Goal: Communication & Community: Answer question/provide support

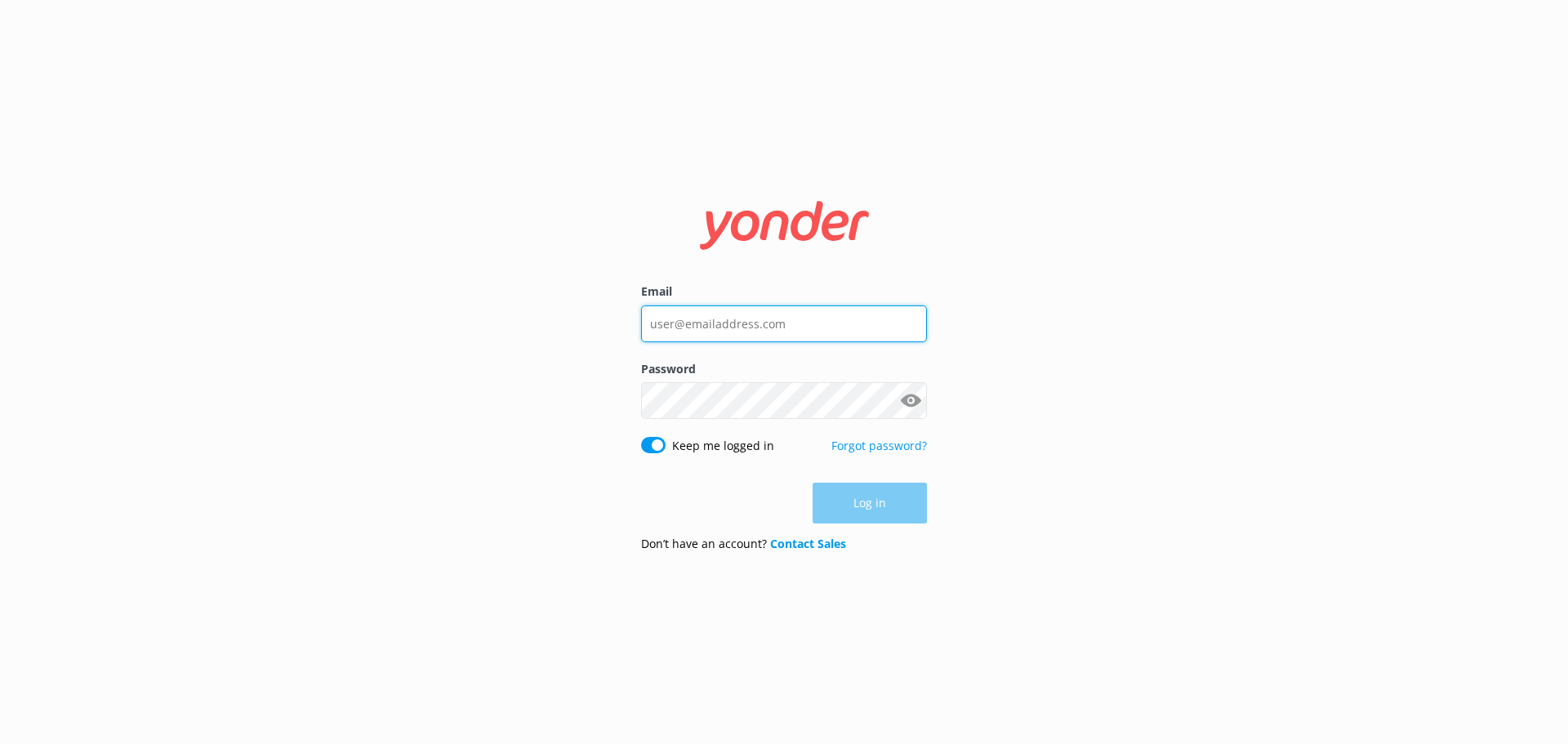
type input "[EMAIL_ADDRESS][DOMAIN_NAME]"
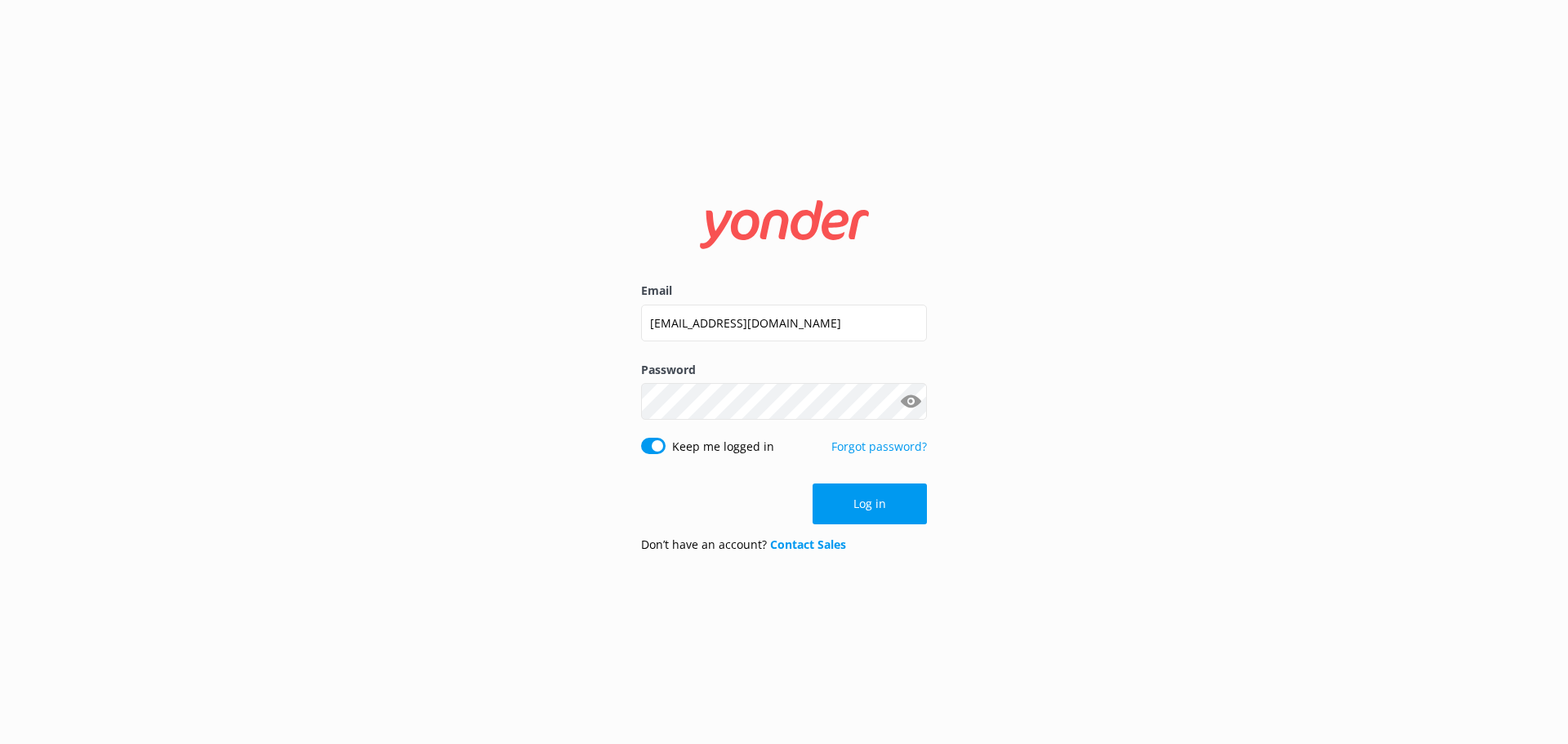
click at [885, 507] on div "Log in" at bounding box center [783, 504] width 285 height 41
click at [853, 507] on button "Log in" at bounding box center [870, 504] width 115 height 41
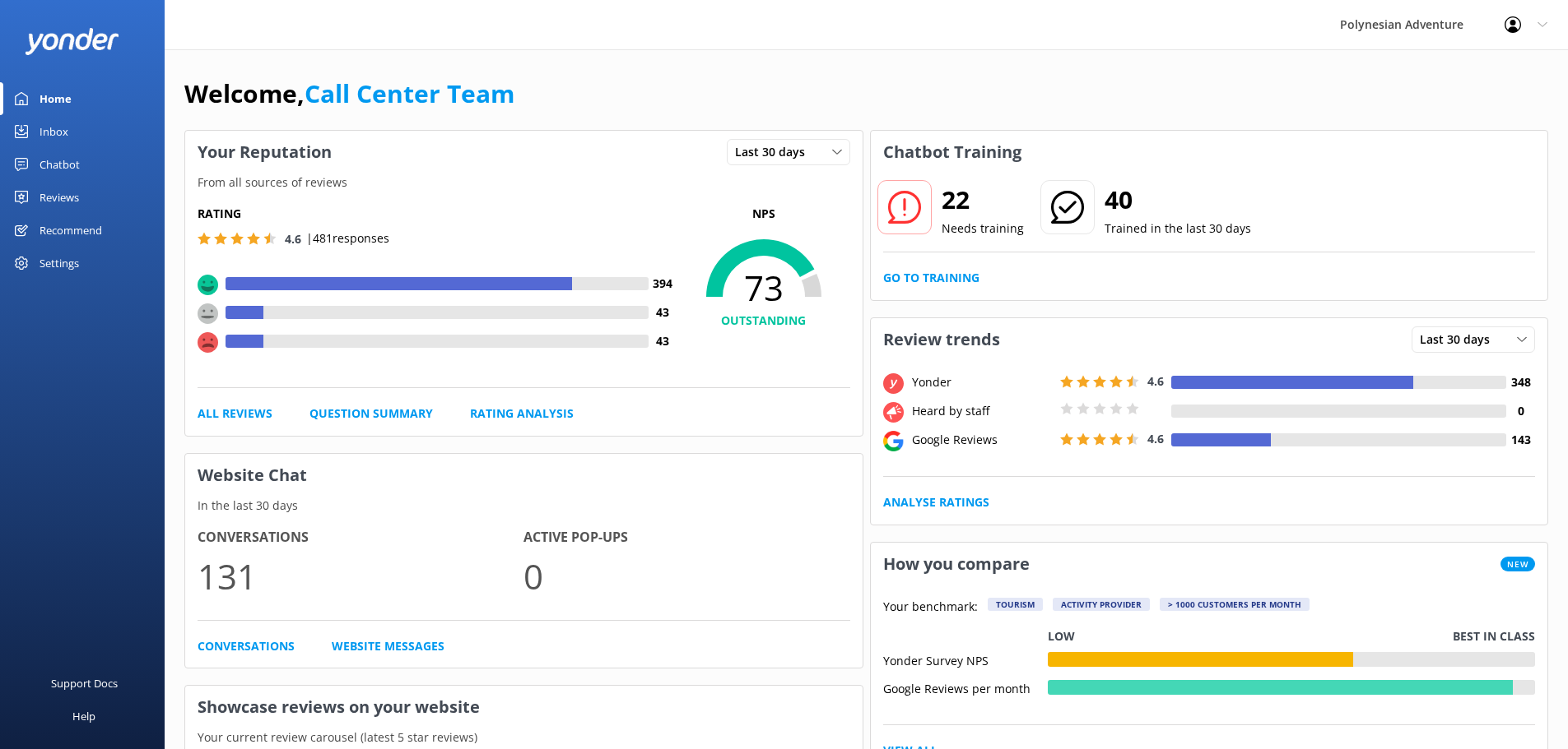
click at [84, 123] on link "Inbox" at bounding box center [82, 132] width 165 height 33
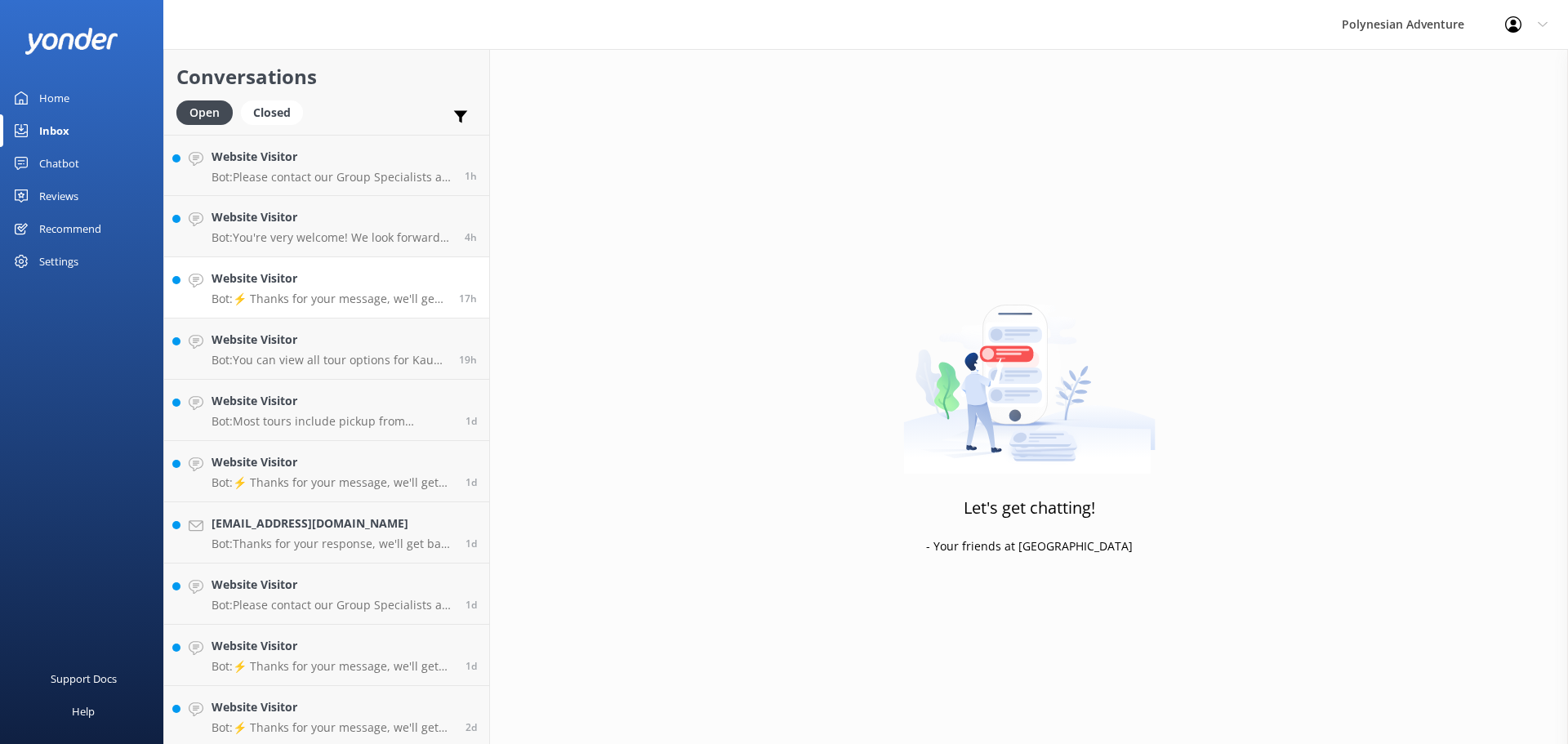
scroll to position [408, 0]
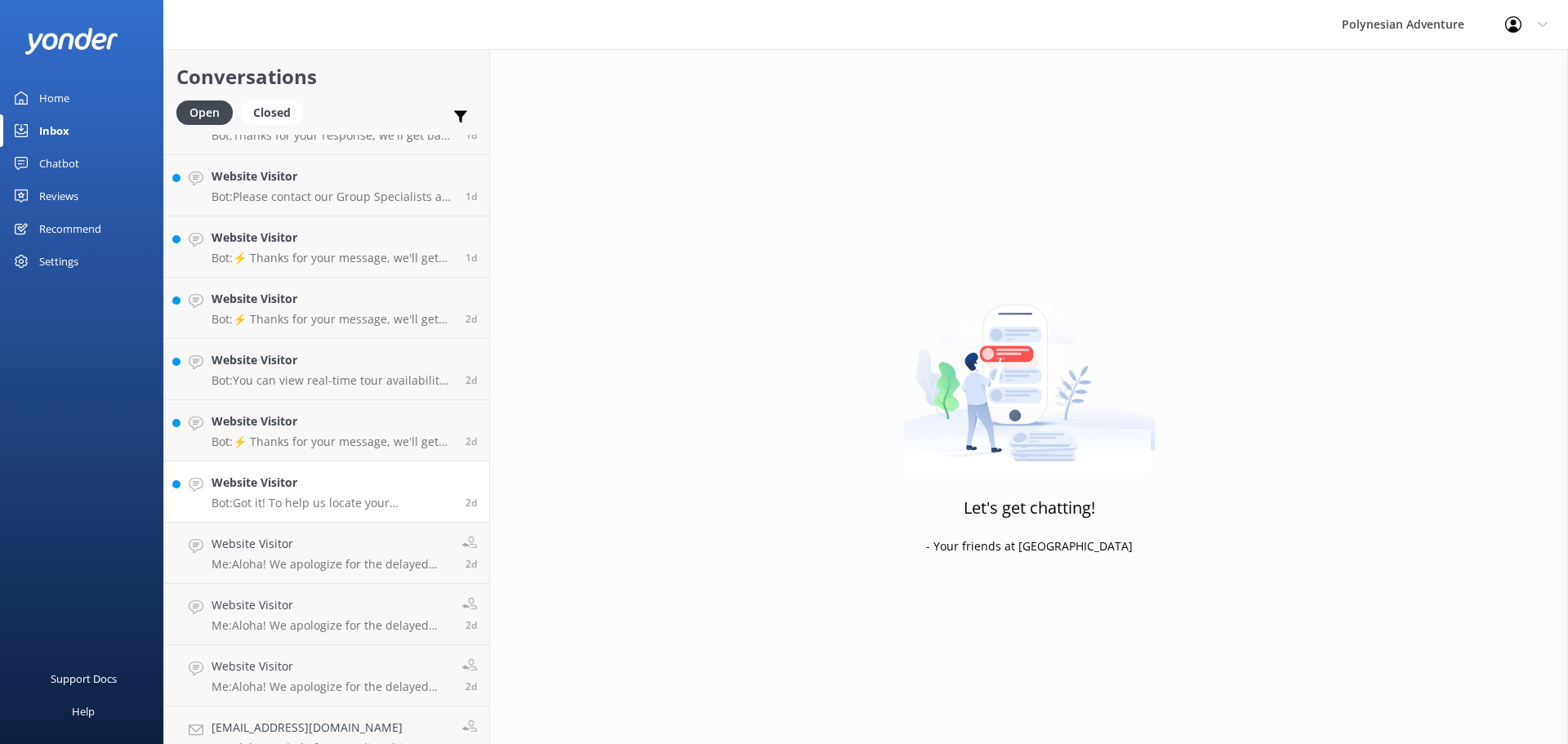
click at [361, 483] on h4 "Website Visitor" at bounding box center [332, 483] width 242 height 18
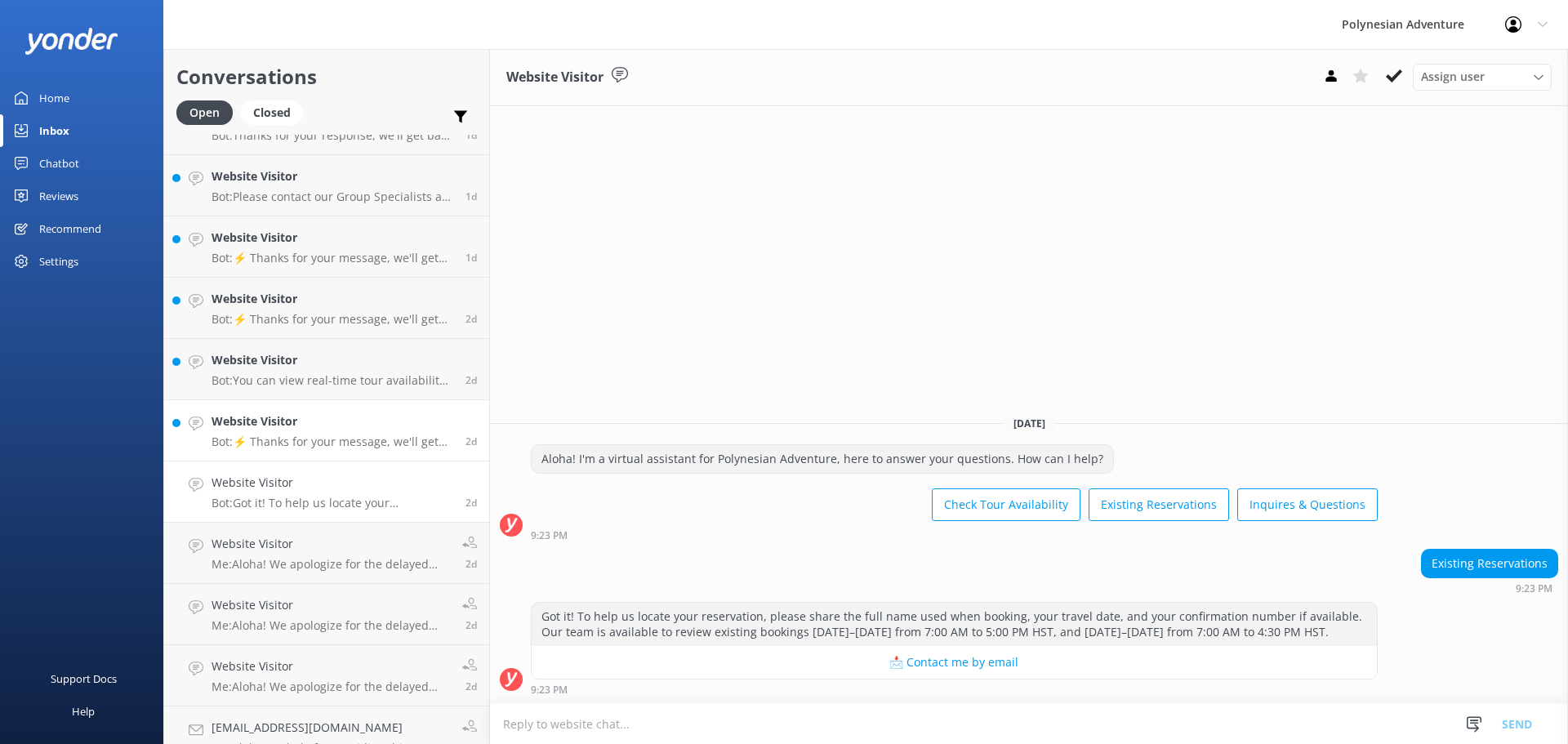
click at [319, 402] on link "Website Visitor Bot: ⚡ Thanks for your message, we'll get back to you as soon a…" at bounding box center [326, 431] width 325 height 61
click at [311, 355] on h4 "Website Visitor" at bounding box center [332, 360] width 242 height 18
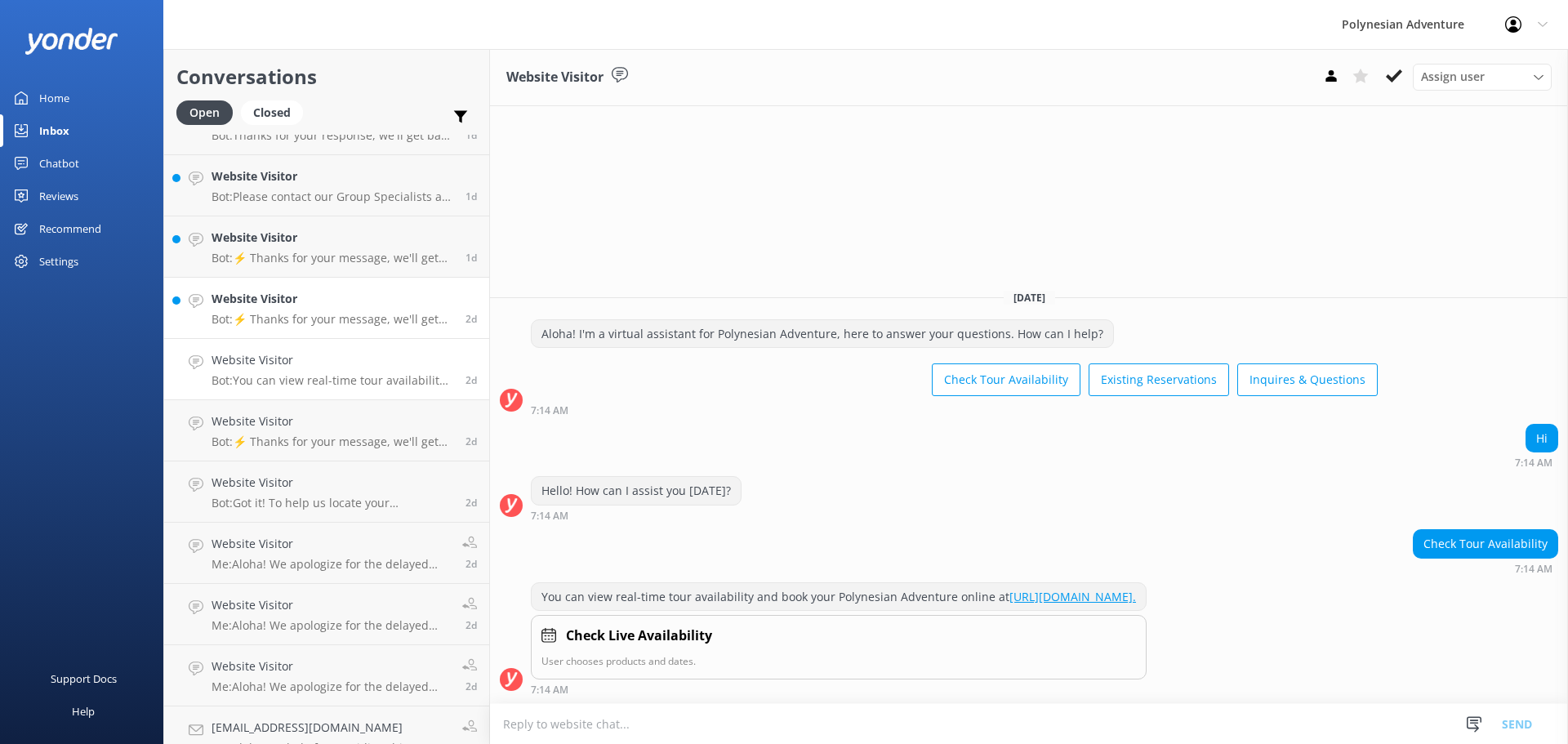
click at [312, 300] on h4 "Website Visitor" at bounding box center [332, 299] width 242 height 18
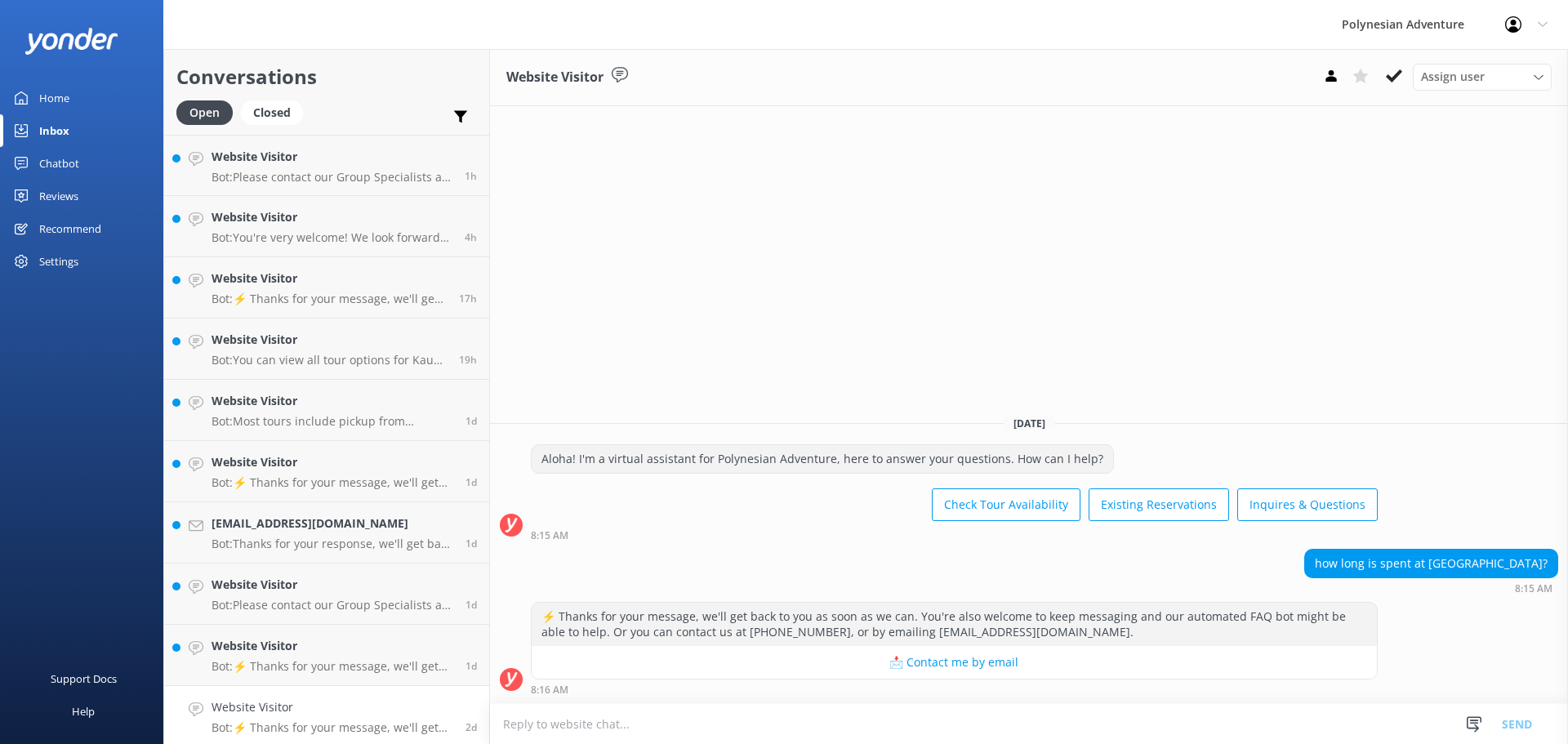
click at [644, 733] on textarea at bounding box center [1029, 724] width 1078 height 40
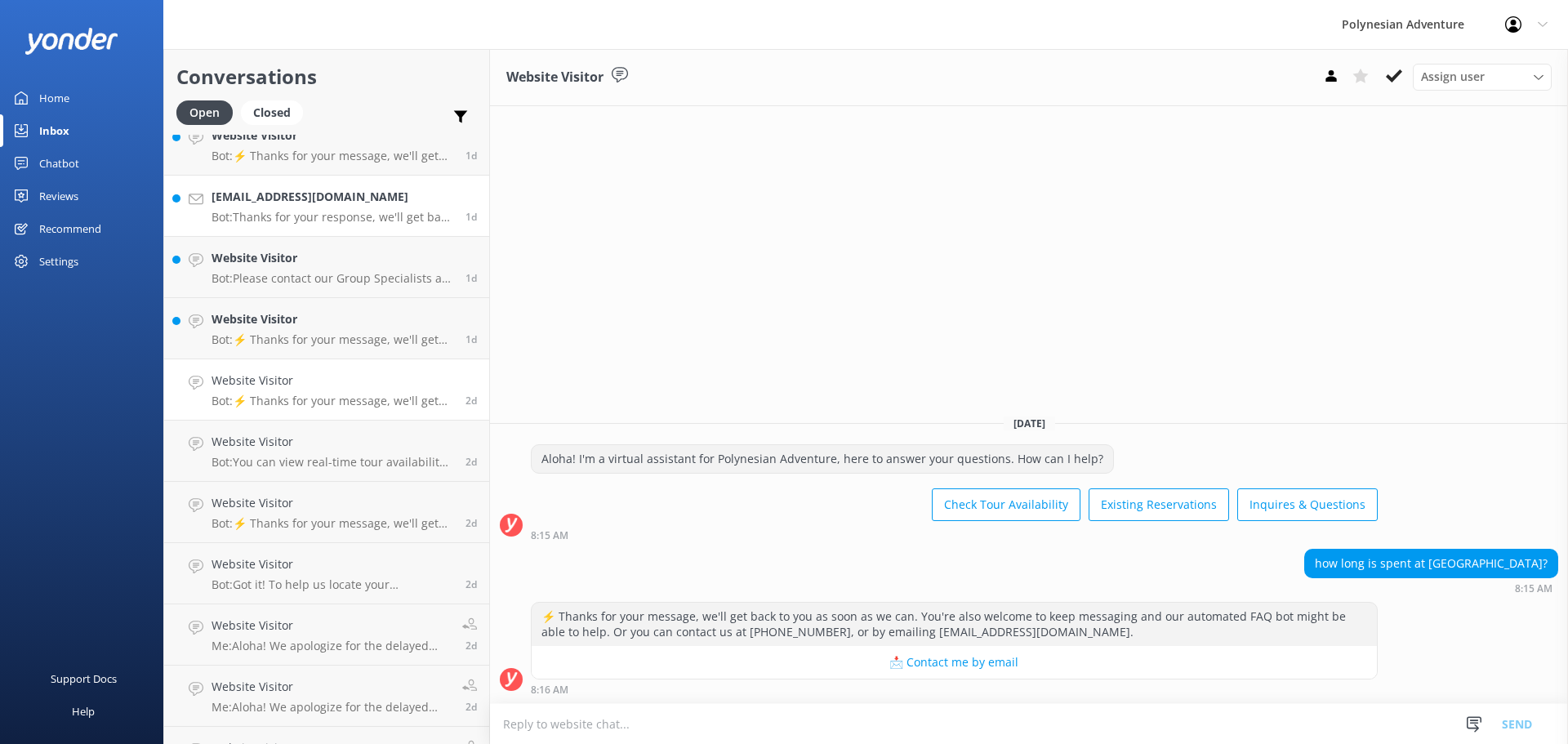
scroll to position [81, 0]
click at [285, 568] on h4 "Website Visitor" at bounding box center [332, 565] width 242 height 18
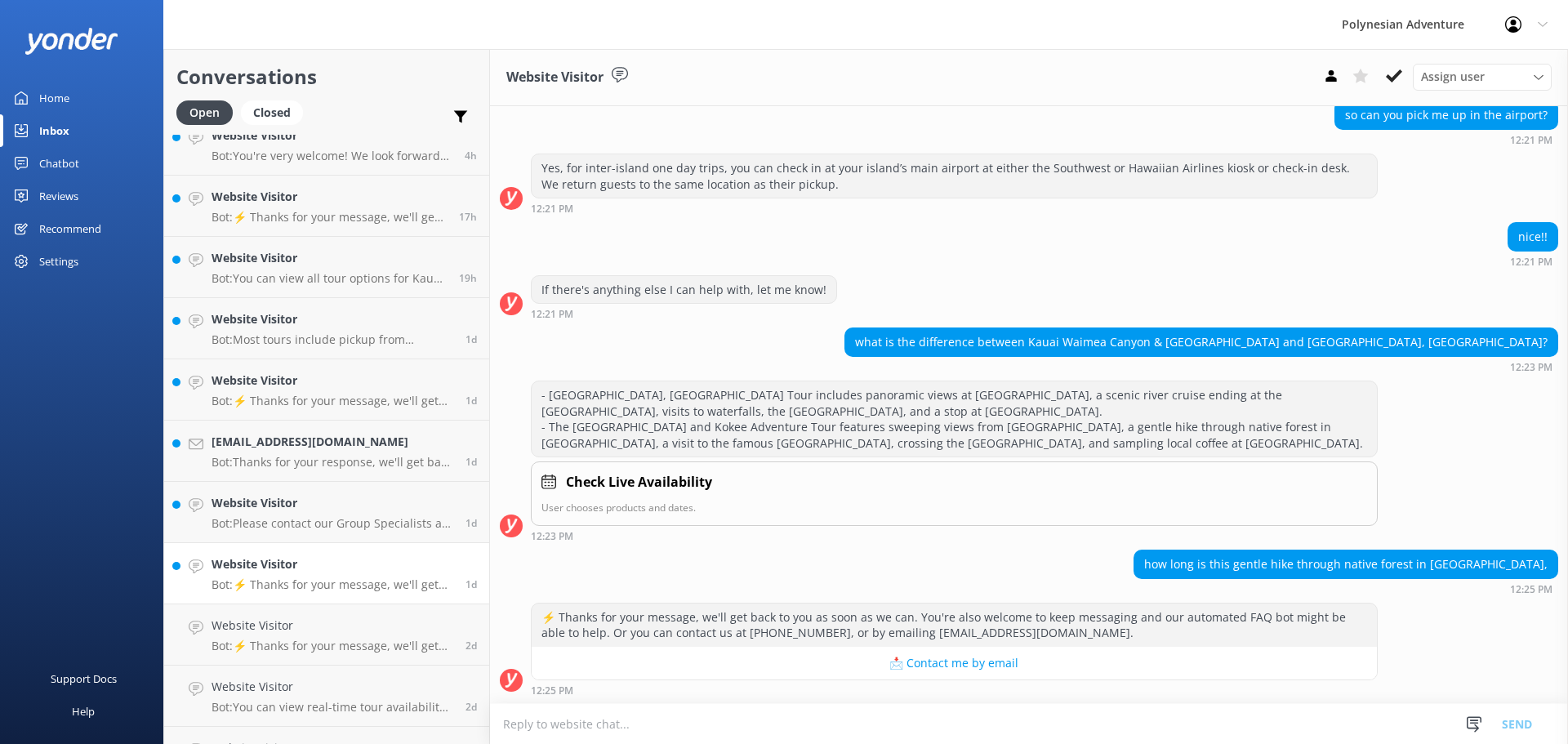
scroll to position [276, 0]
click at [272, 595] on link "Website Visitor Bot: ⚡ Thanks for your message, we'll get back to you as soon a…" at bounding box center [326, 574] width 325 height 61
click at [284, 509] on h4 "Website Visitor" at bounding box center [332, 503] width 242 height 18
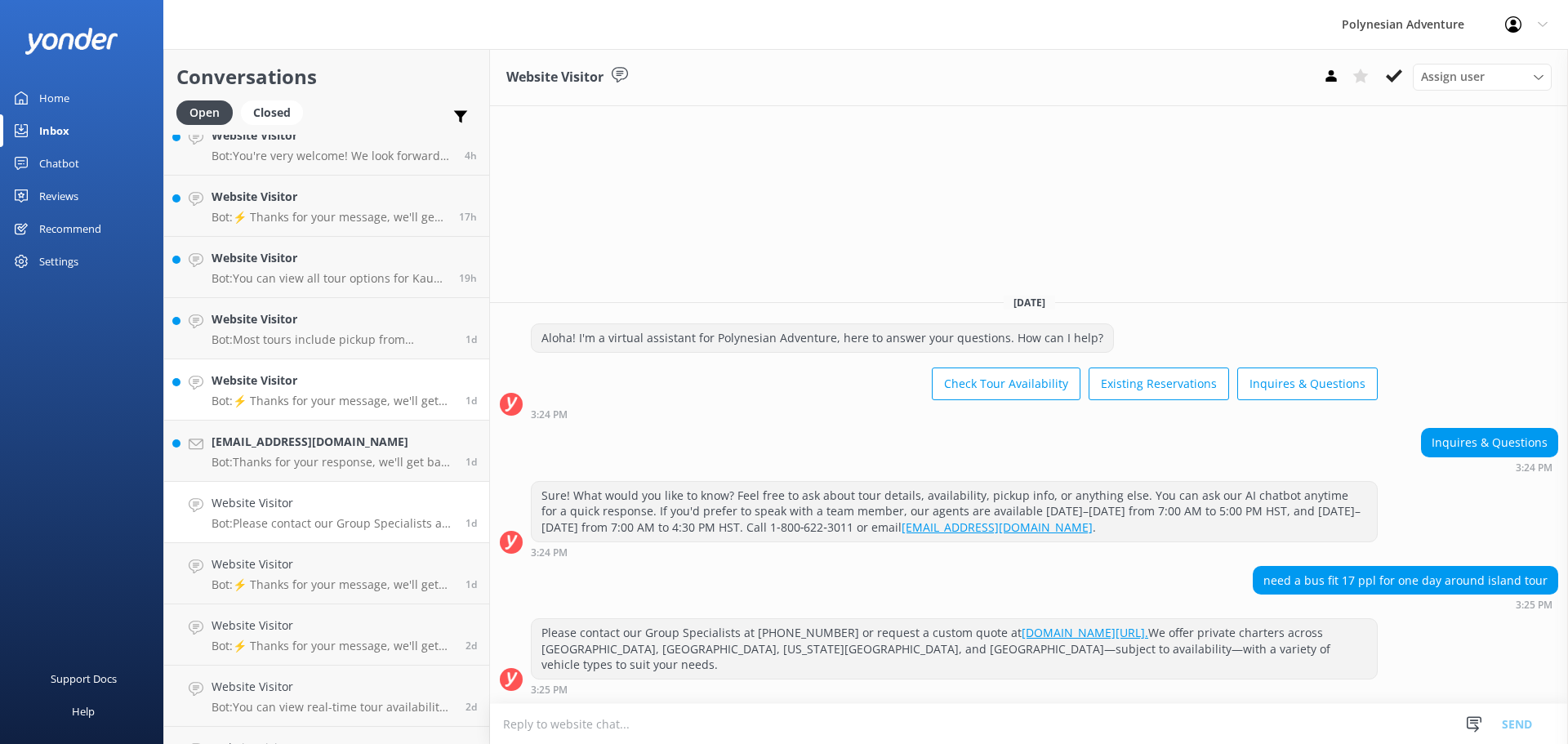
click at [328, 386] on h4 "Website Visitor" at bounding box center [332, 381] width 242 height 18
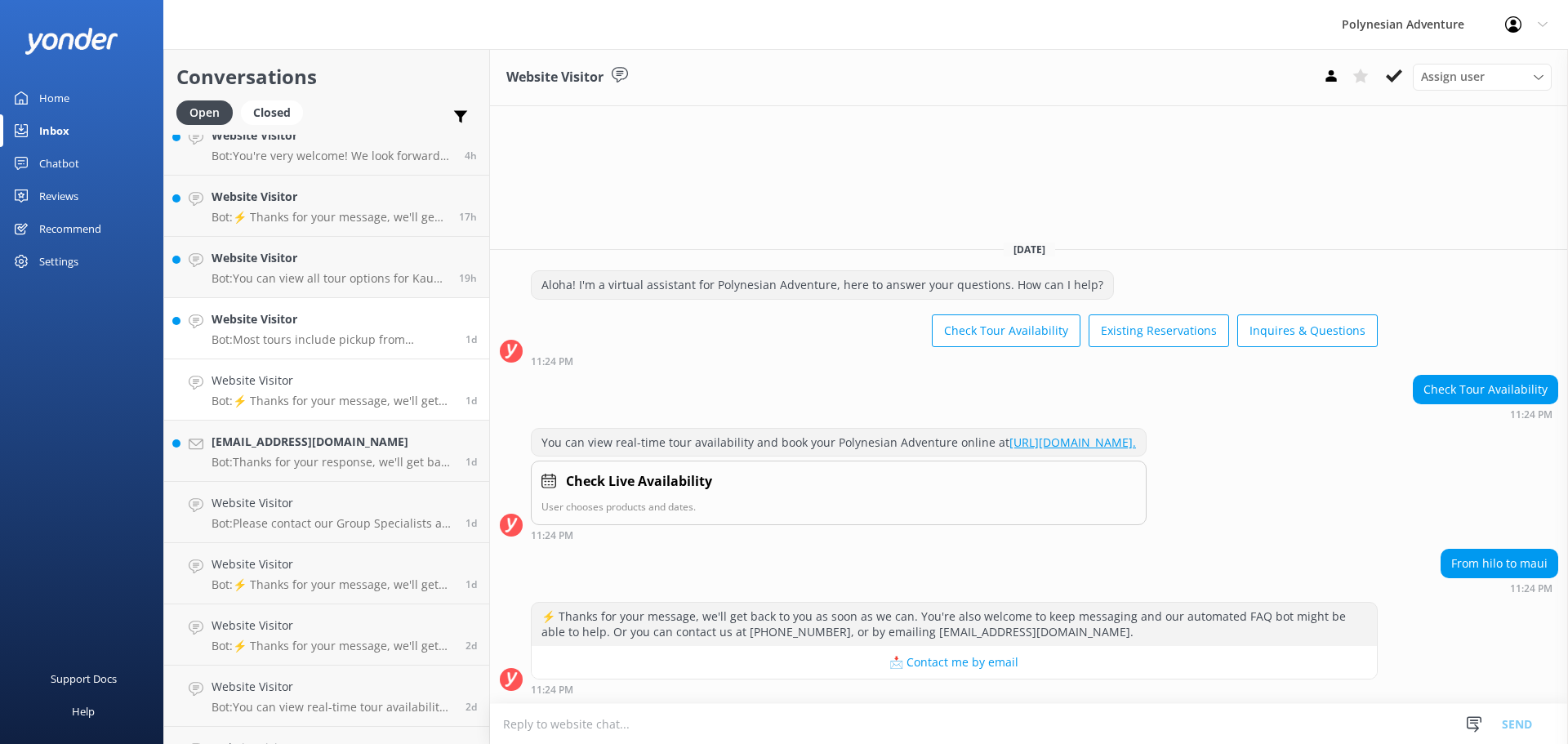
click at [230, 319] on h4 "Website Visitor" at bounding box center [332, 320] width 242 height 18
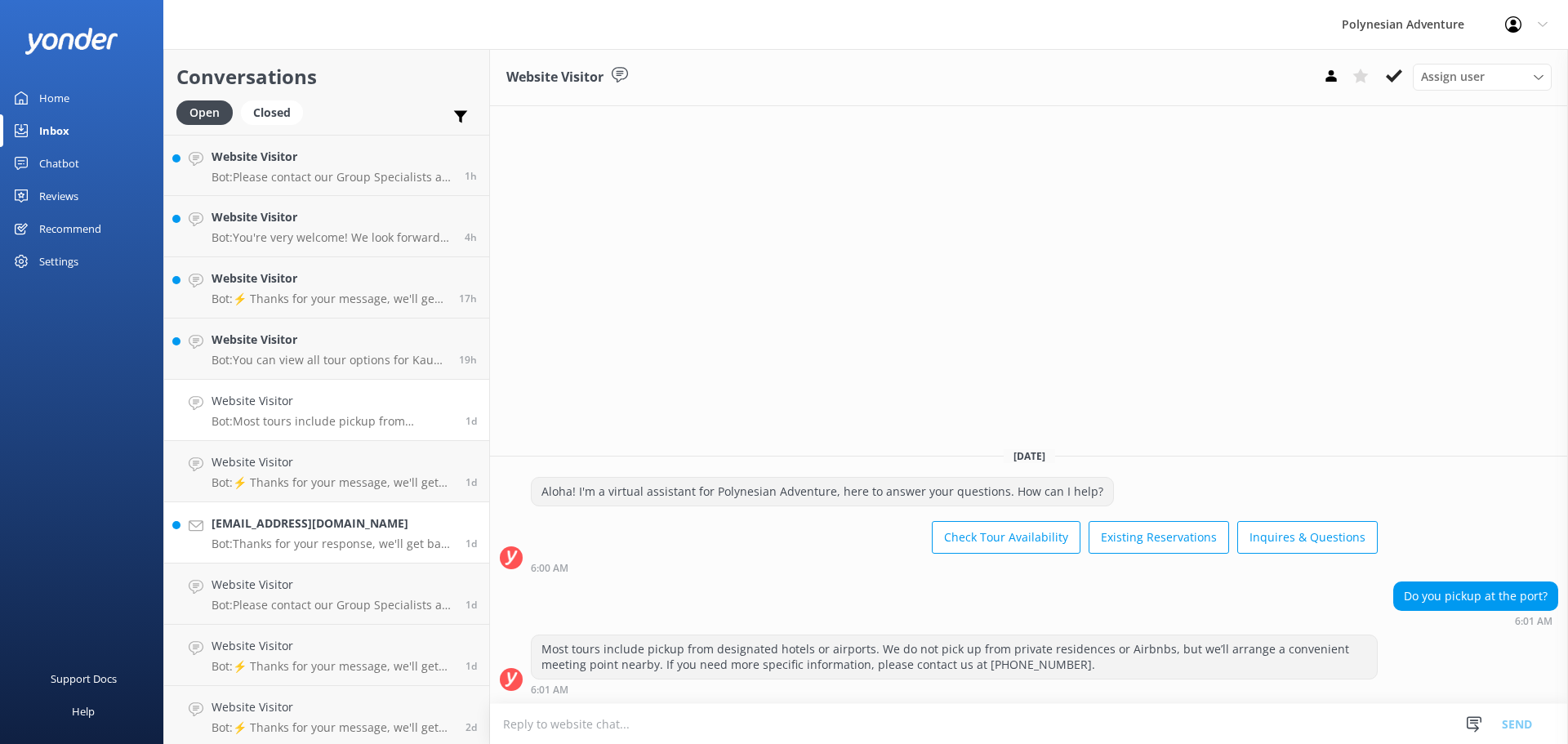
click at [301, 536] on div "[EMAIL_ADDRESS][DOMAIN_NAME] Bot: Thanks for your response, we'll get back to y…" at bounding box center [332, 533] width 242 height 36
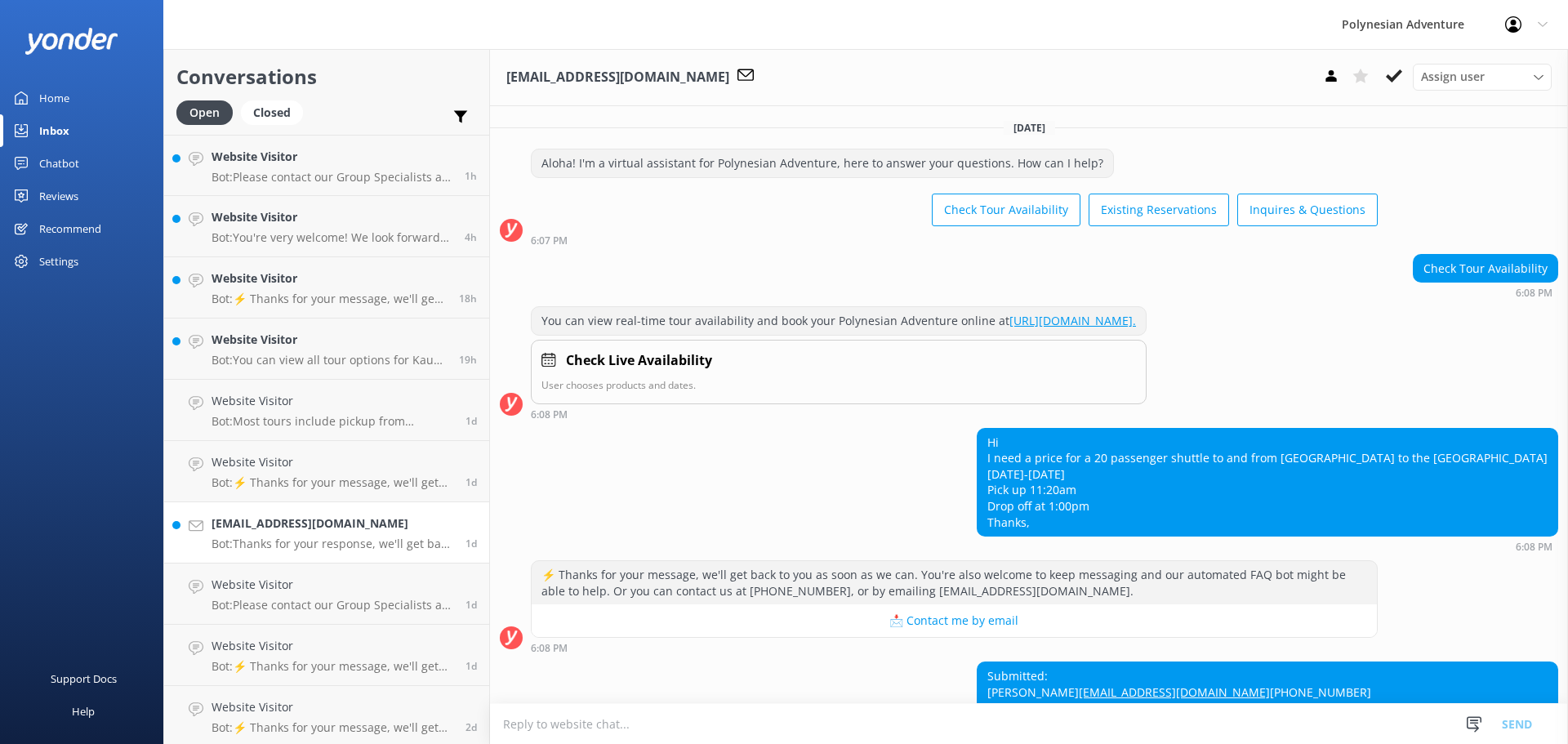
scroll to position [240, 0]
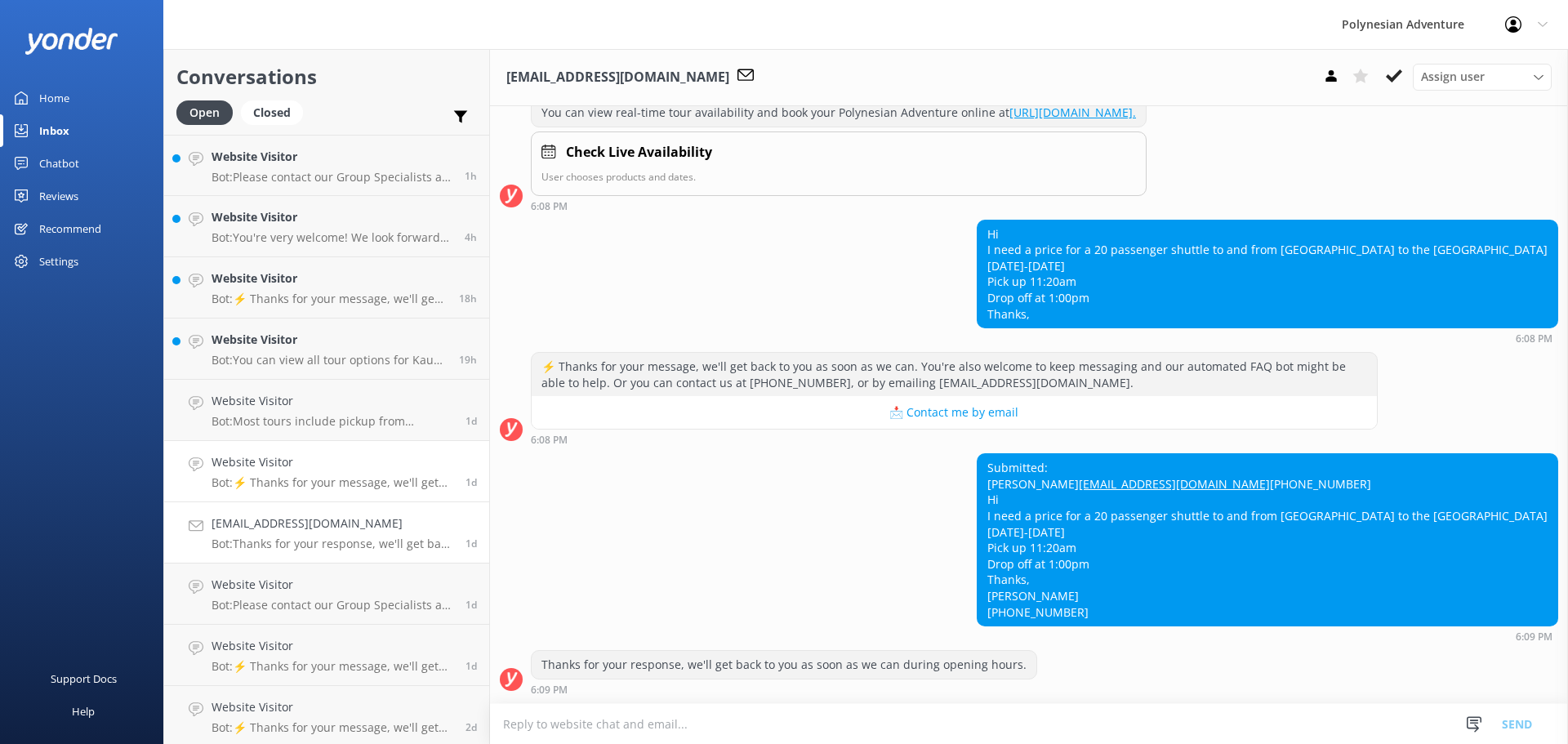
click at [291, 466] on h4 "Website Visitor" at bounding box center [332, 463] width 242 height 18
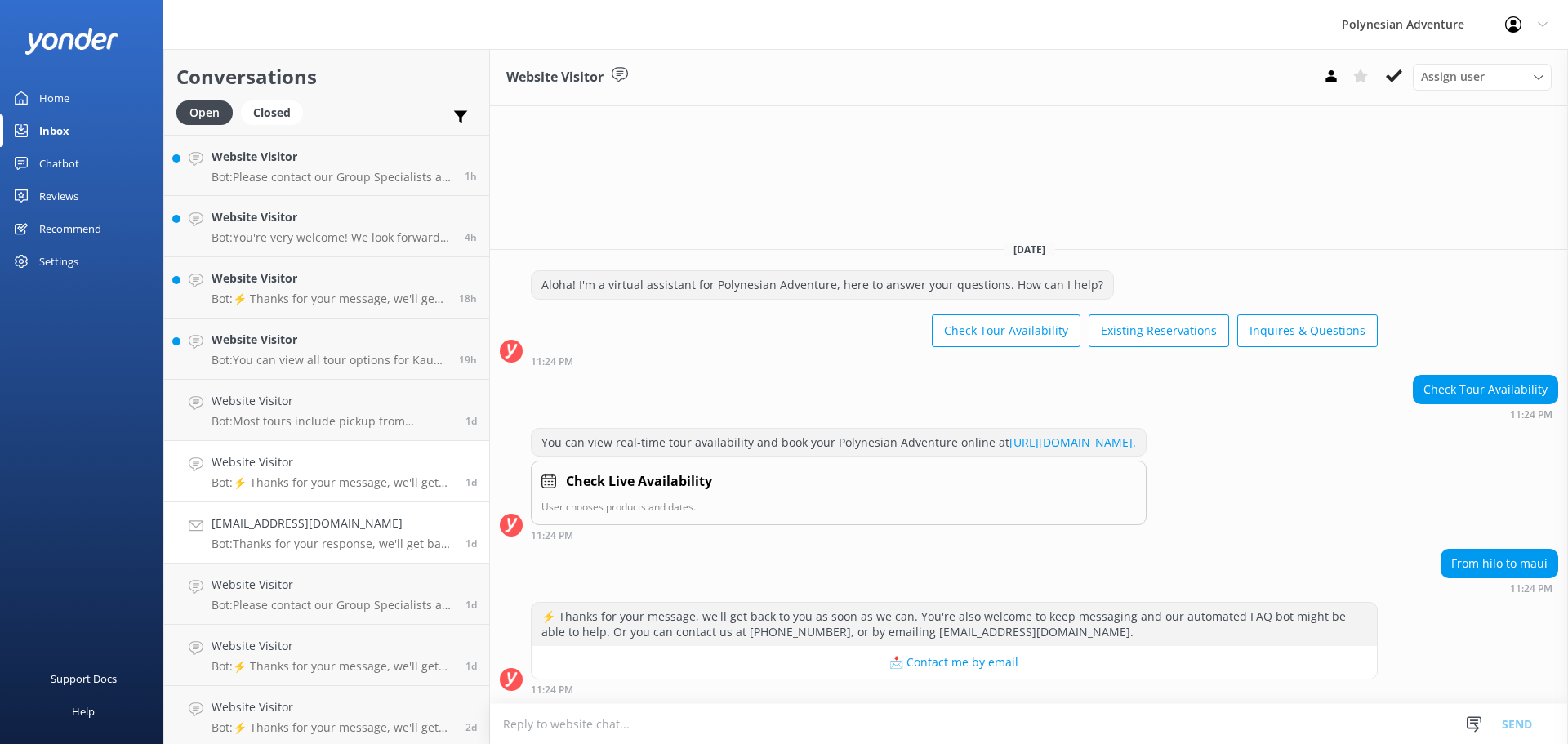
click at [285, 534] on div "[EMAIL_ADDRESS][DOMAIN_NAME] Bot: Thanks for your response, we'll get back to y…" at bounding box center [332, 533] width 242 height 36
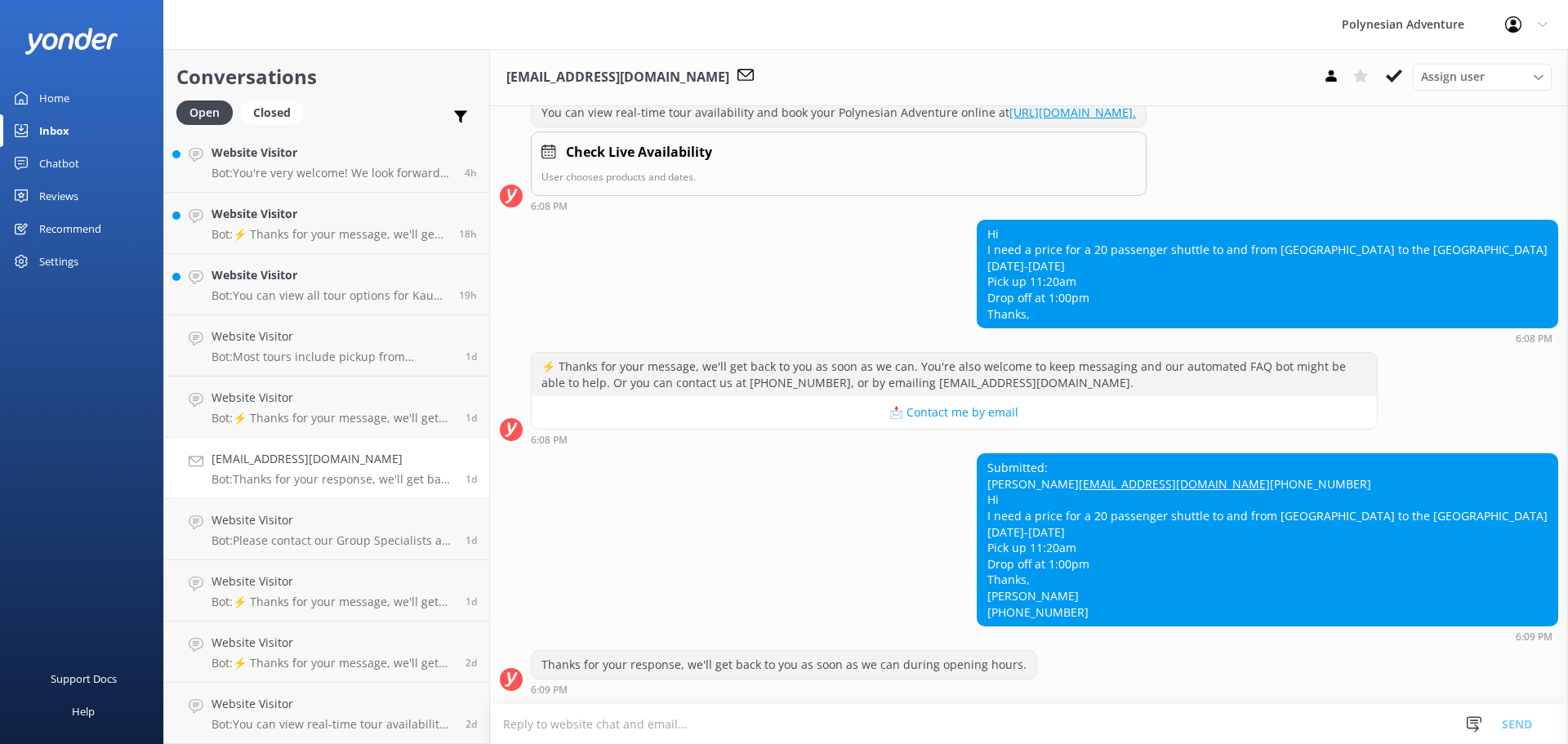
scroll to position [240, 0]
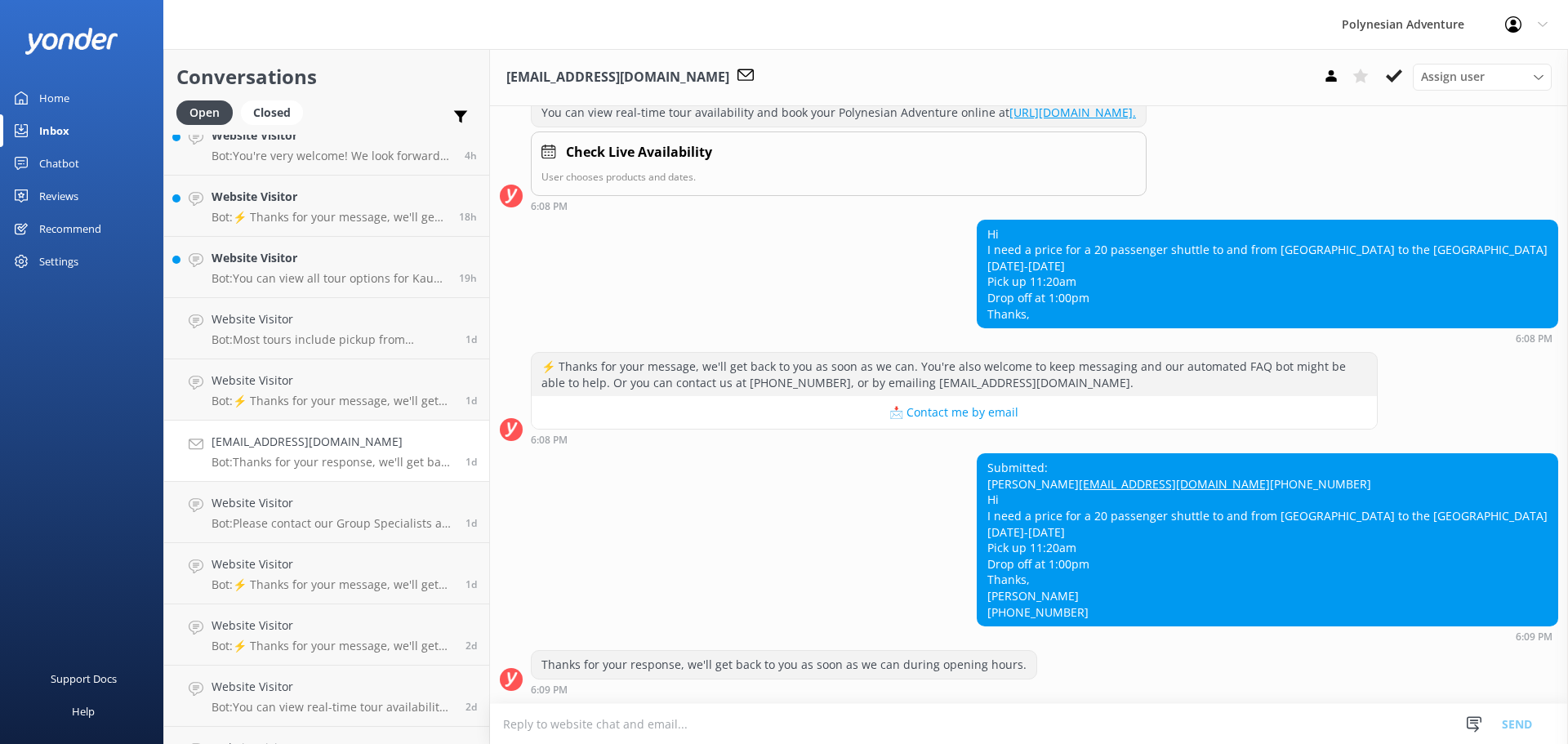
click at [298, 462] on p "Bot: Thanks for your response, we'll get back to you as soon as we can during o…" at bounding box center [332, 462] width 242 height 14
click at [295, 493] on link "Website Visitor Bot: Please contact our Group Specialists at [PHONE_NUMBER] or …" at bounding box center [326, 513] width 325 height 61
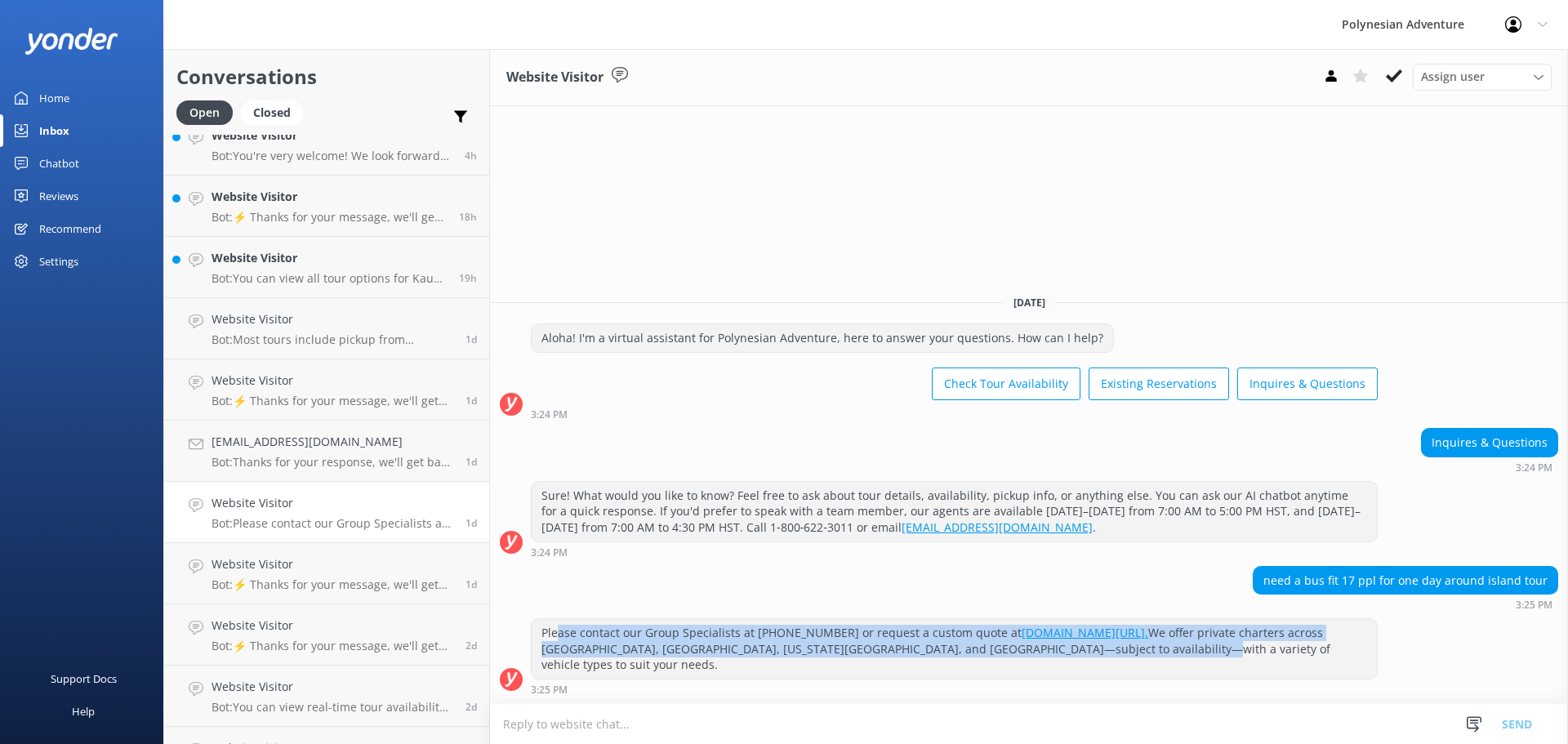
drag, startPoint x: 1103, startPoint y: 662, endPoint x: 560, endPoint y: 635, distance: 543.7
click at [560, 635] on div "Please contact our Group Specialists at [PHONE_NUMBER] or request a custom quot…" at bounding box center [954, 649] width 846 height 60
copy div "ase contact our Group Specialists at [PHONE_NUMBER] or request a custom quote a…"
click at [567, 651] on div "Please contact our Group Specialists at [PHONE_NUMBER] or request a custom quot…" at bounding box center [954, 649] width 846 height 60
drag, startPoint x: 541, startPoint y: 645, endPoint x: 1185, endPoint y: 660, distance: 644.2
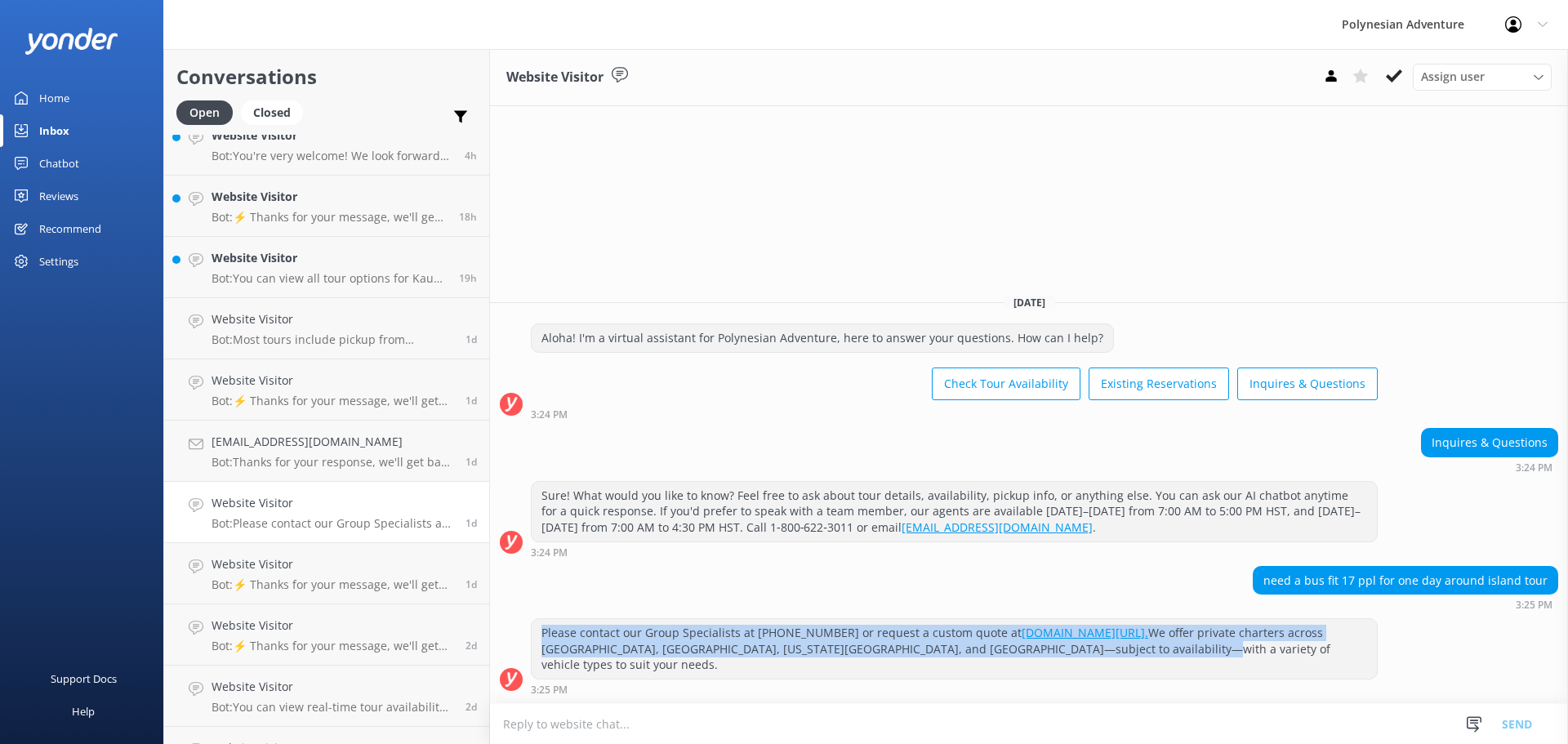
click at [1185, 660] on div "Please contact our Group Specialists at [PHONE_NUMBER] or request a custom quot…" at bounding box center [954, 649] width 846 height 60
copy div "Please contact our Group Specialists at [PHONE_NUMBER] or request a custom quot…"
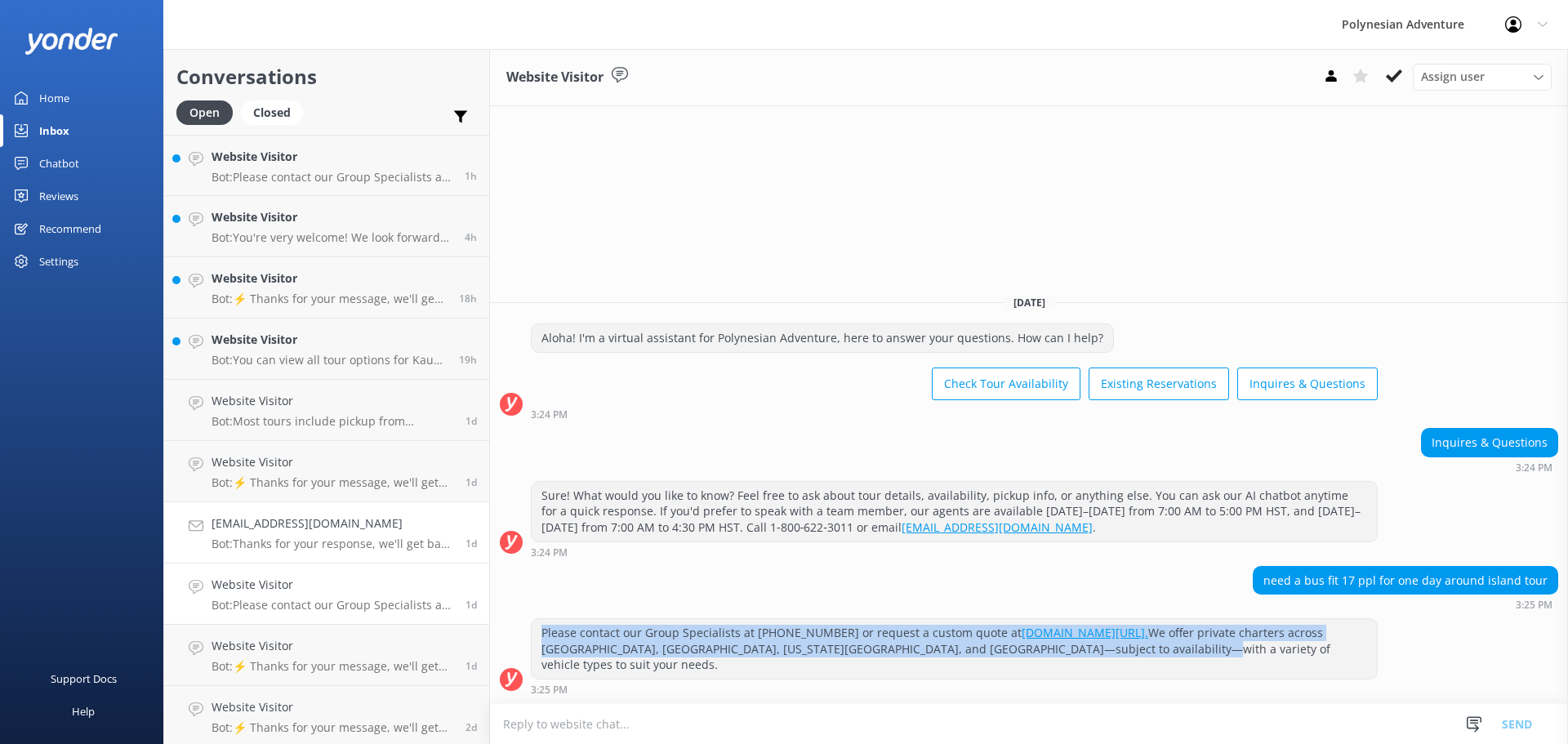
click at [342, 541] on p "Bot: Thanks for your response, we'll get back to you as soon as we can during o…" at bounding box center [332, 544] width 242 height 14
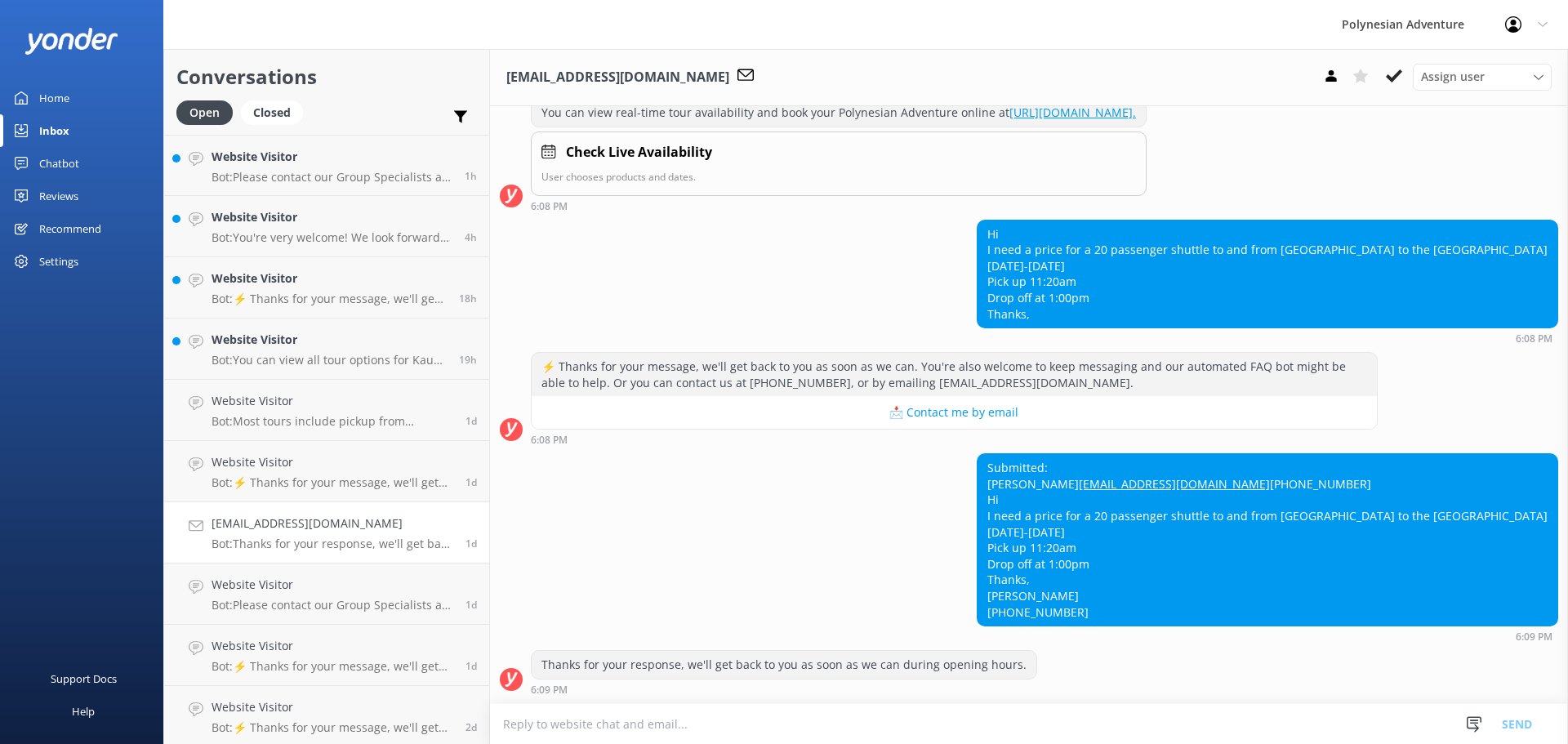
click at [573, 721] on textarea at bounding box center [1029, 724] width 1078 height 40
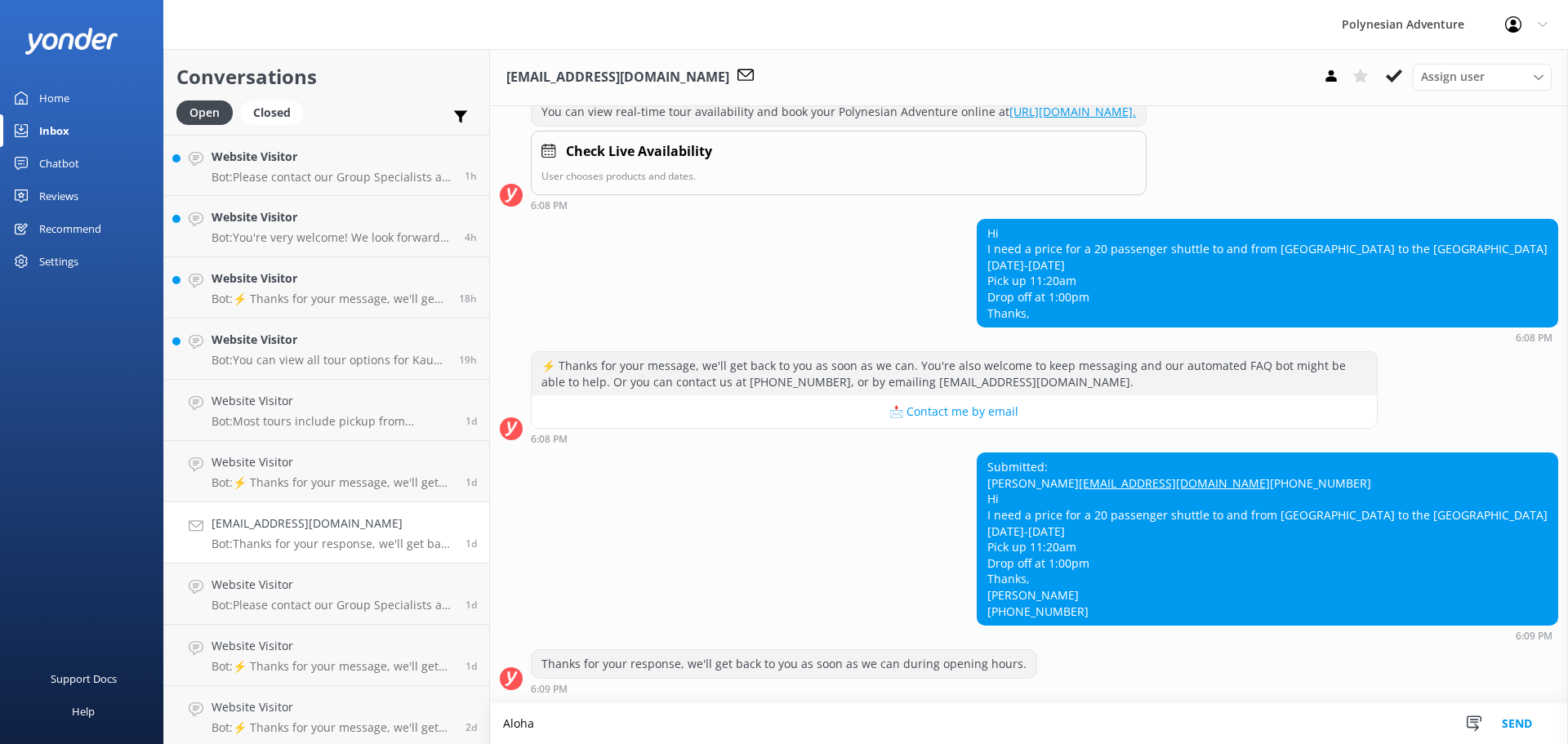
scroll to position [241, 0]
paste textarea "Please contact our Group Specialists at [PHONE_NUMBER] or request a custom quot…"
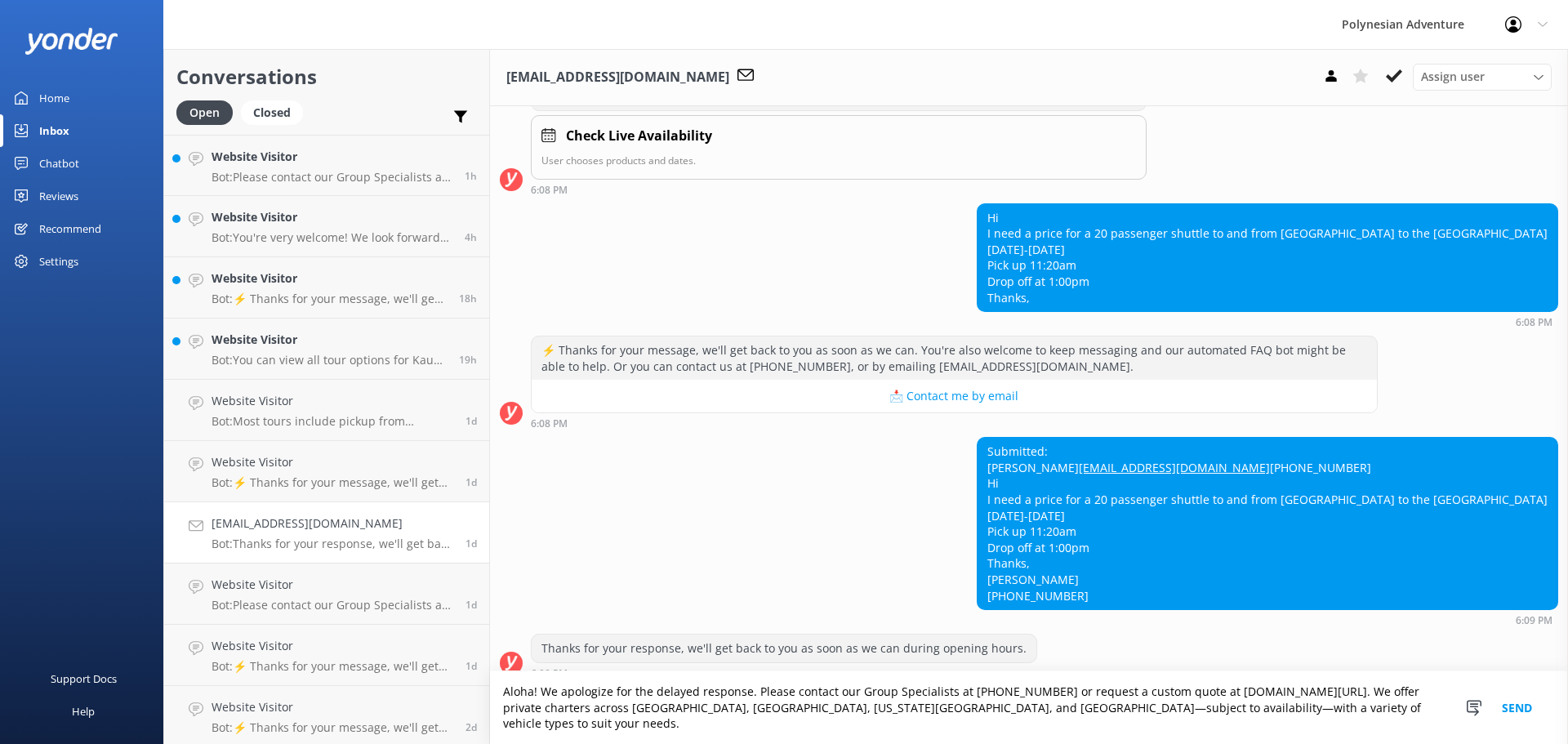
scroll to position [257, 0]
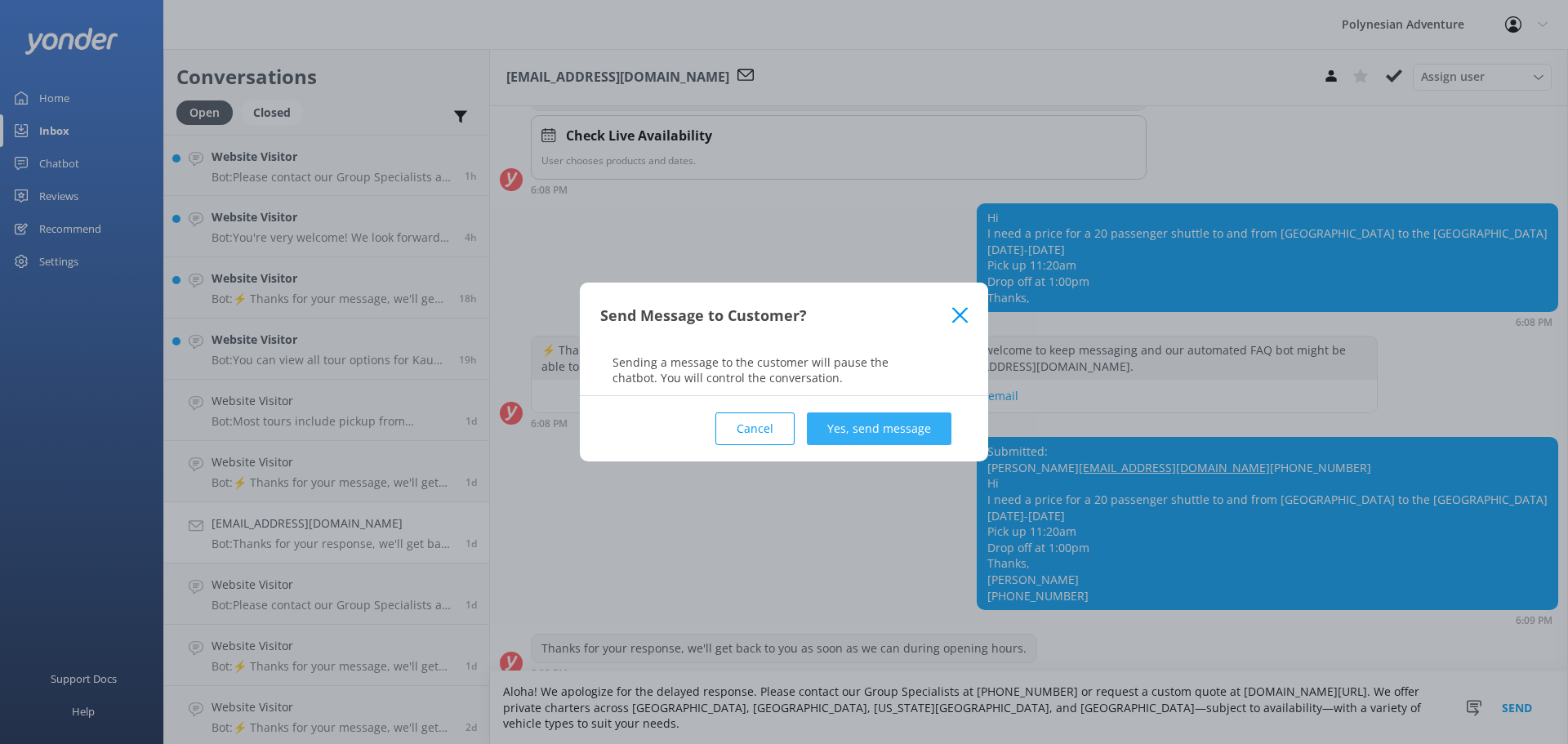
type textarea "Aloha! We apologize for the delayed response. Please contact our Group Speciali…"
click at [906, 431] on button "Yes, send message" at bounding box center [880, 429] width 145 height 33
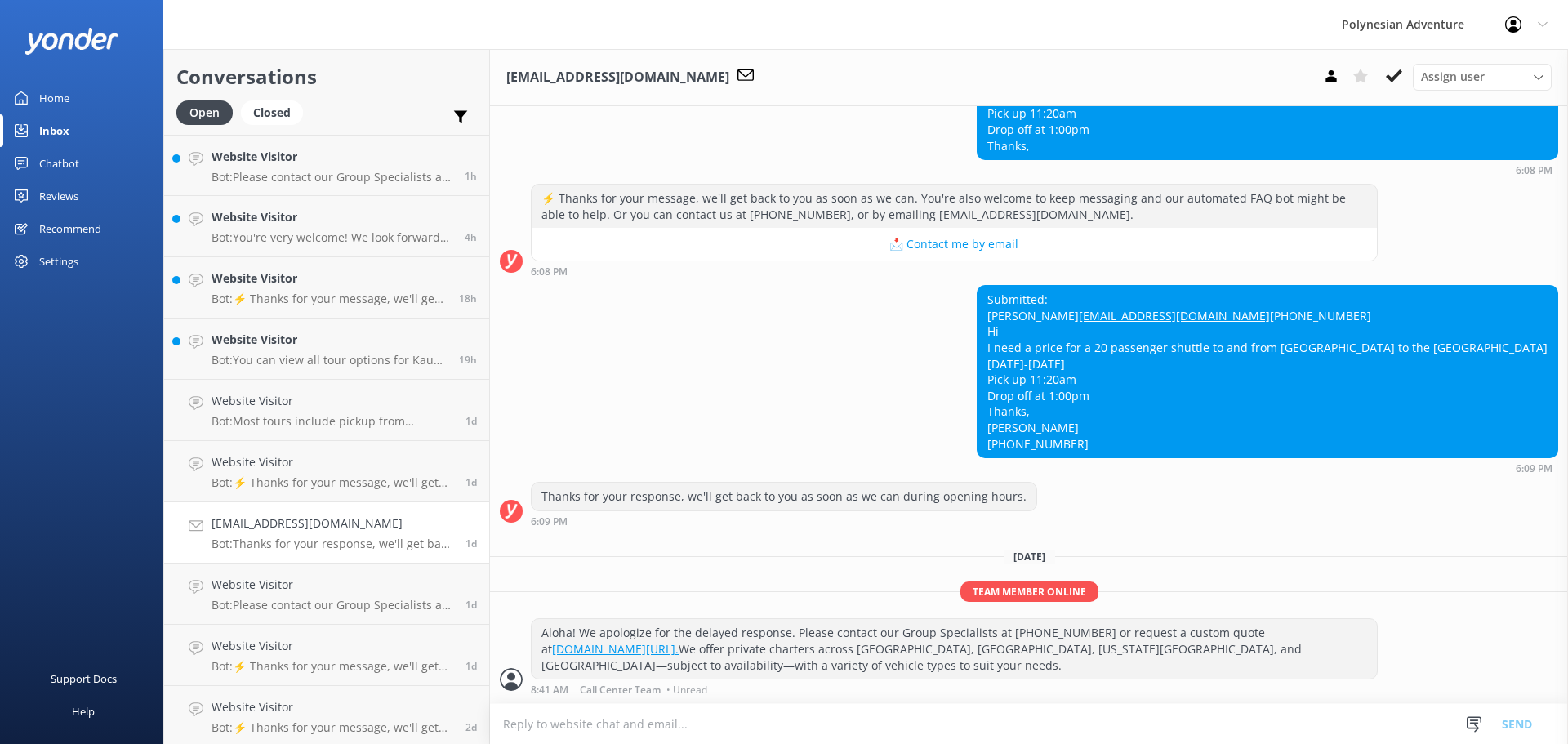
scroll to position [393, 0]
click at [348, 380] on link "Website Visitor Bot: Most tours include pickup from designated hotels or airpor…" at bounding box center [326, 410] width 325 height 61
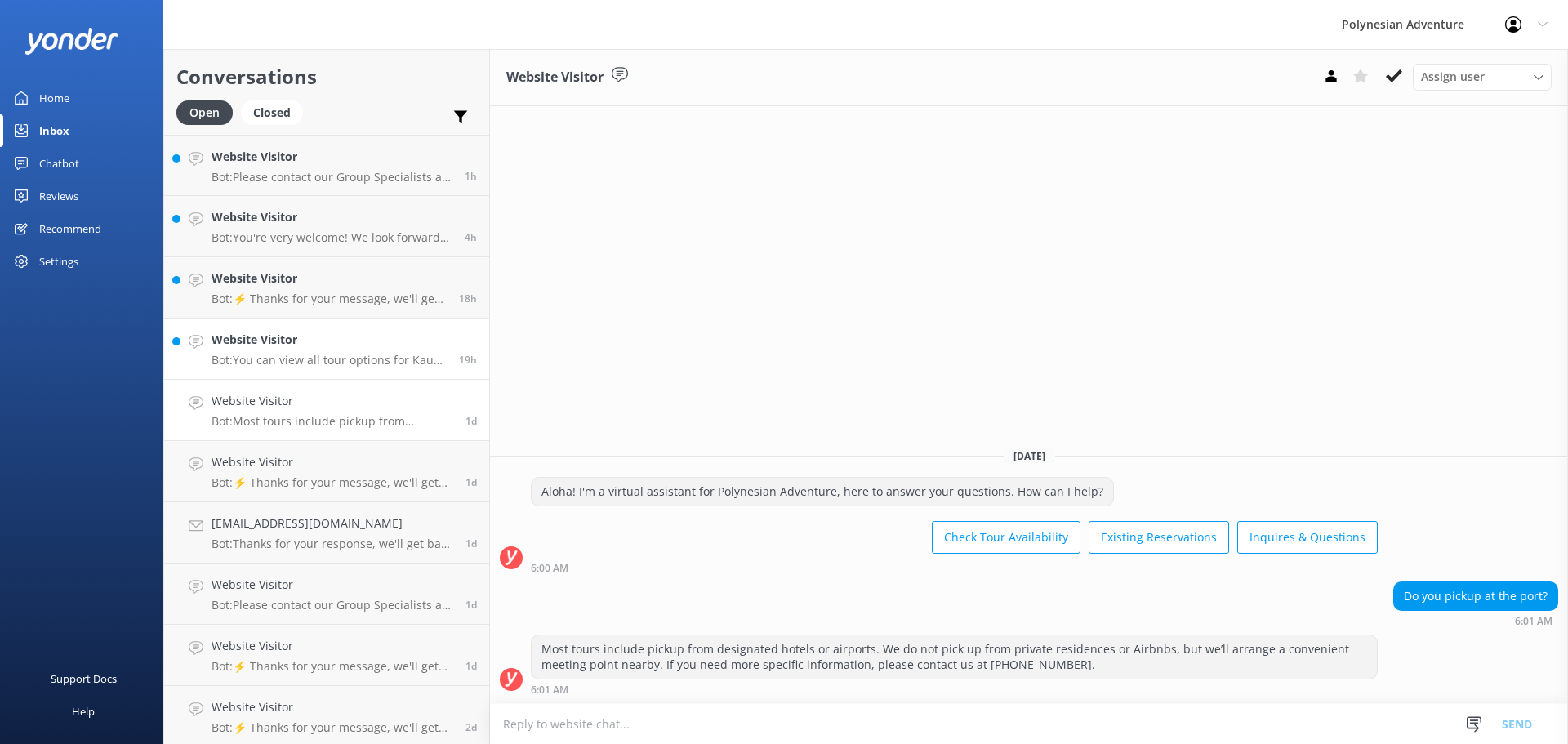
click at [363, 353] on p "Bot: You can view all tour options for Kauai at [URL][DOMAIN_NAME]." at bounding box center [328, 360] width 235 height 14
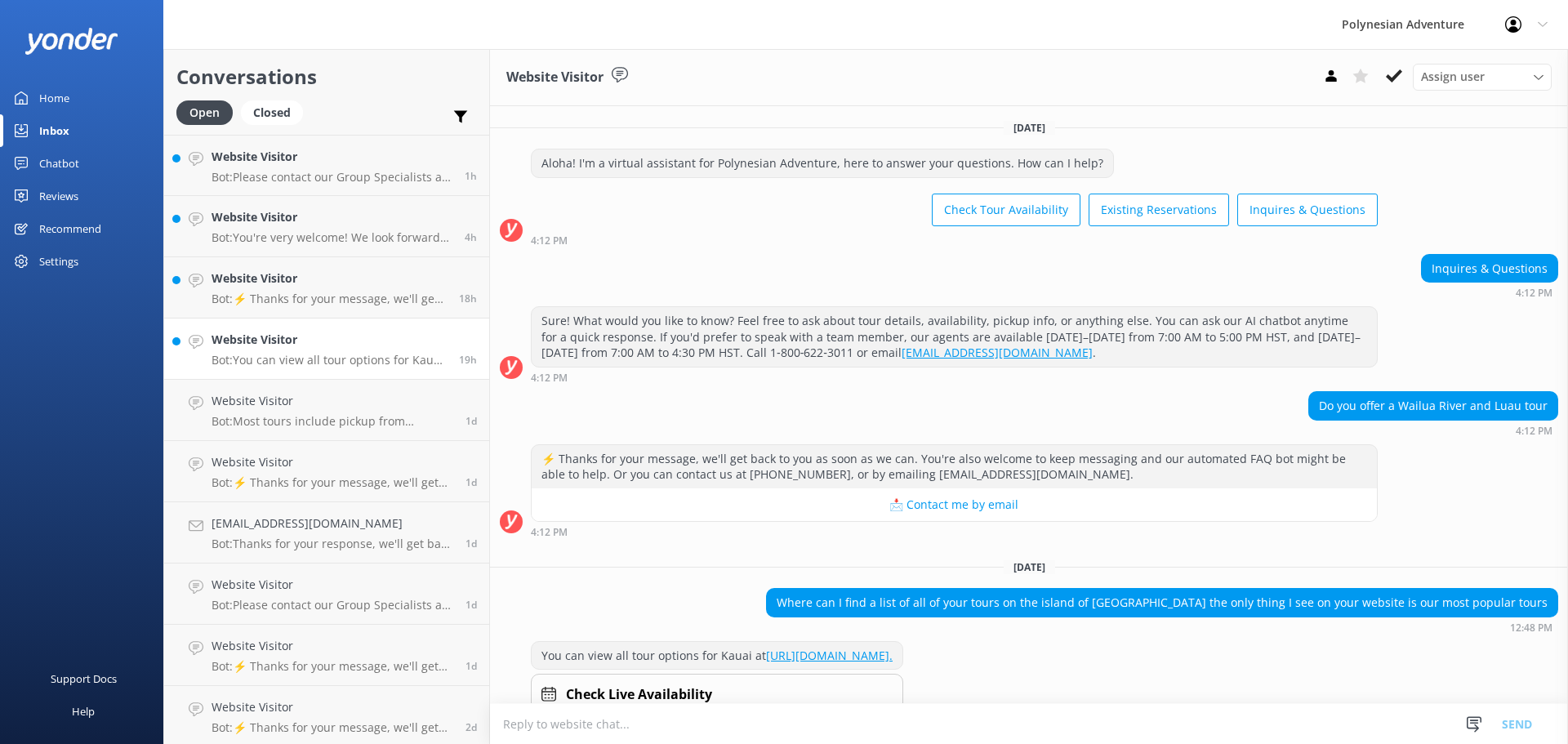
scroll to position [59, 0]
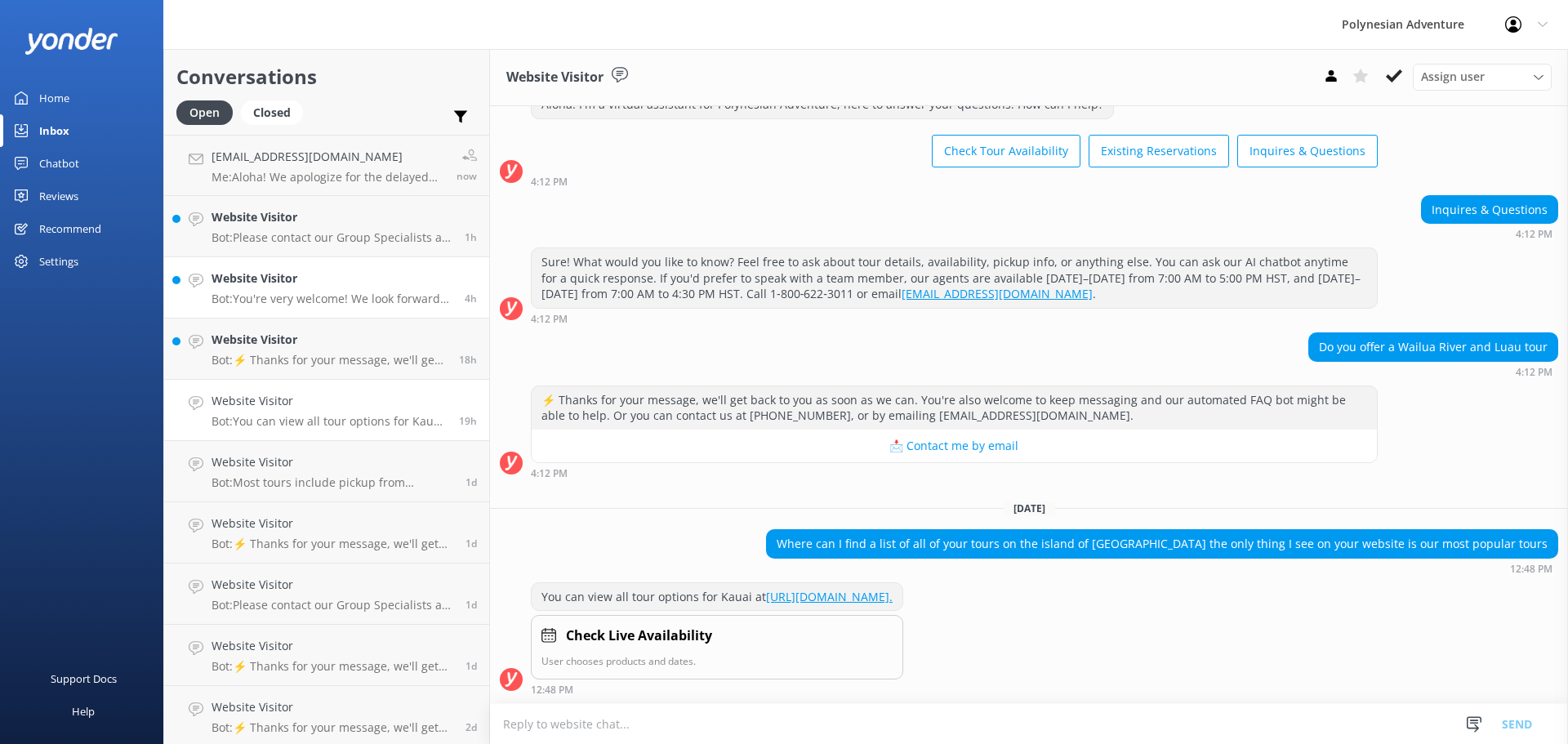
click at [330, 299] on p "Bot: You're very welcome! We look forward to seeing you on a Polynesian Adventu…" at bounding box center [331, 299] width 241 height 14
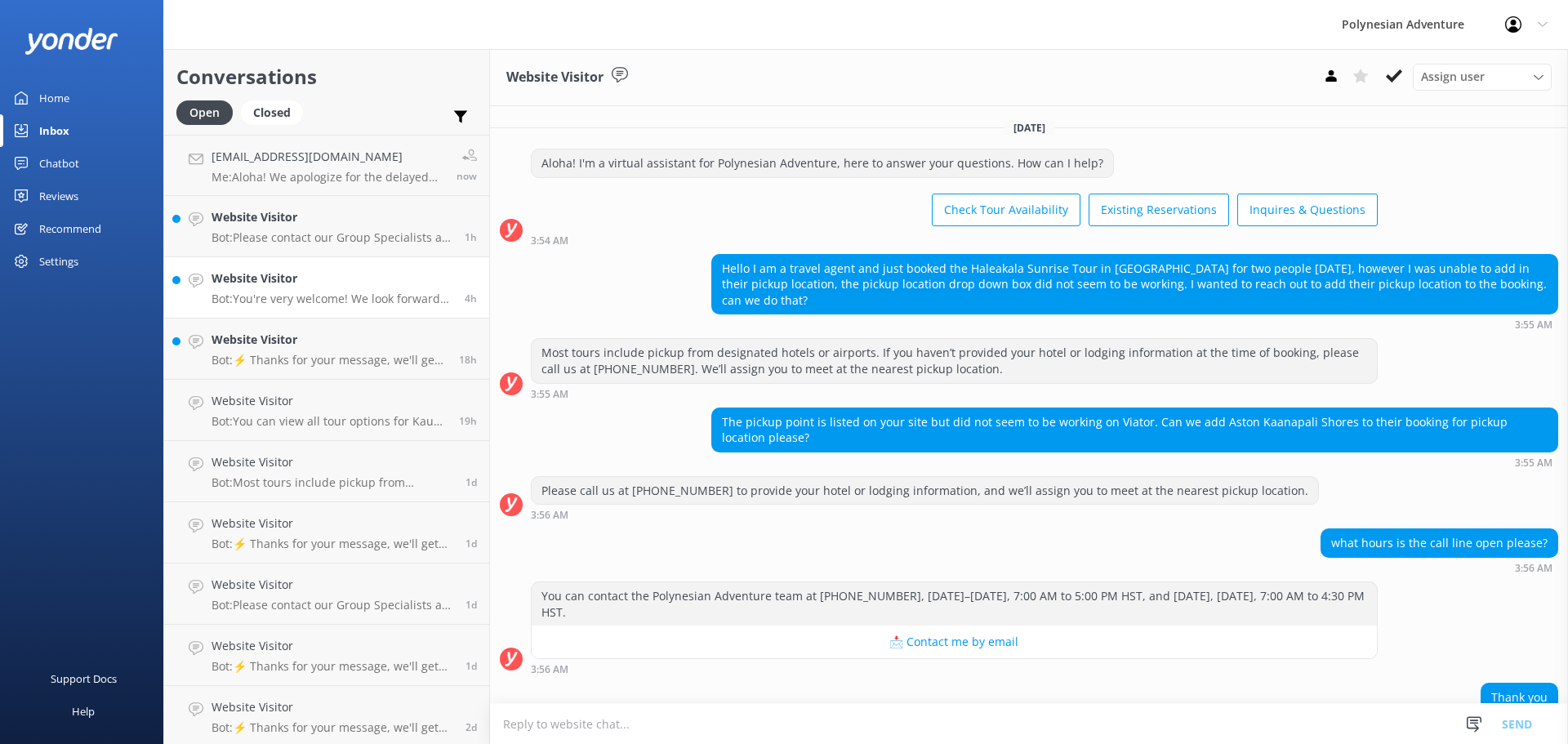
scroll to position [85, 0]
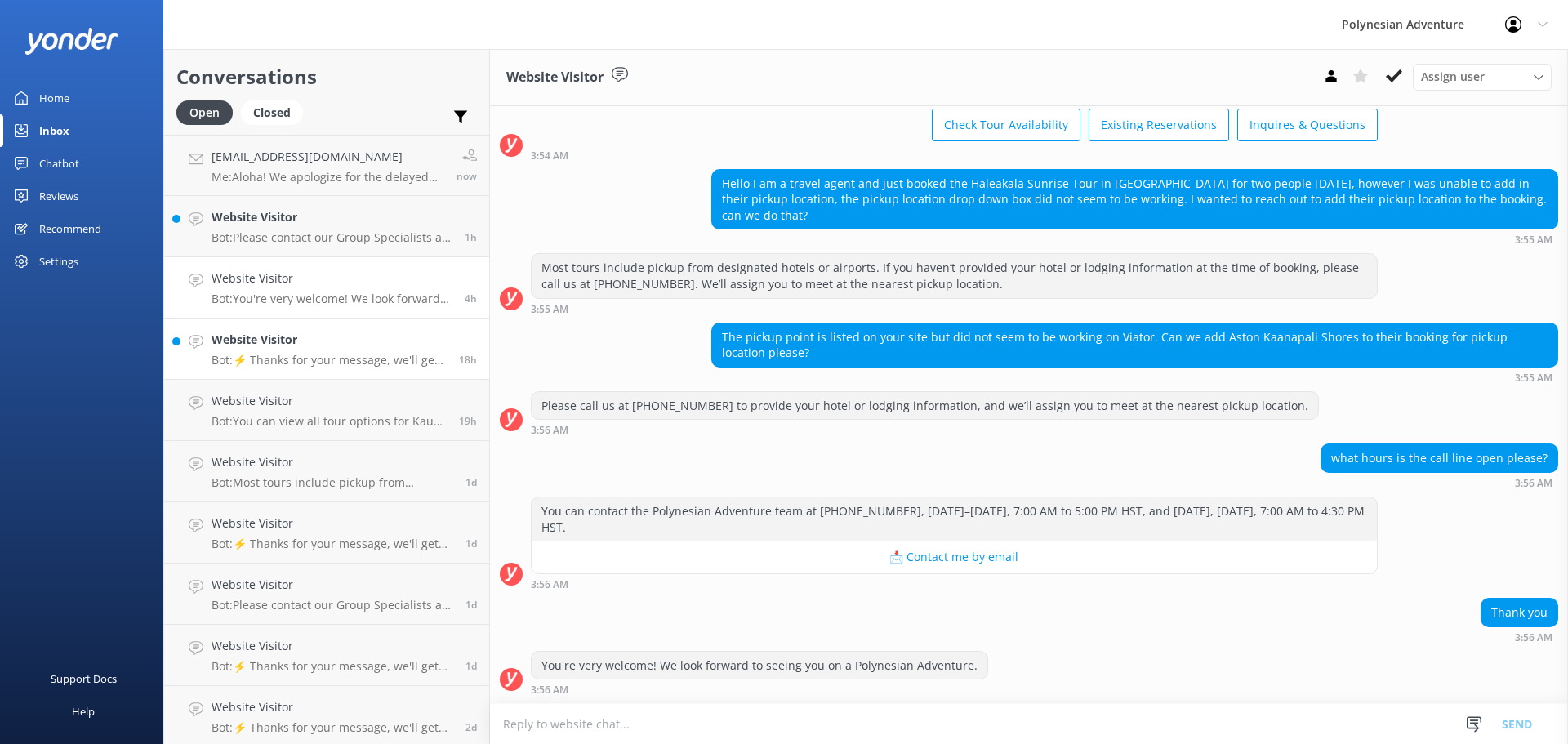
click at [300, 332] on h4 "Website Visitor" at bounding box center [328, 340] width 235 height 18
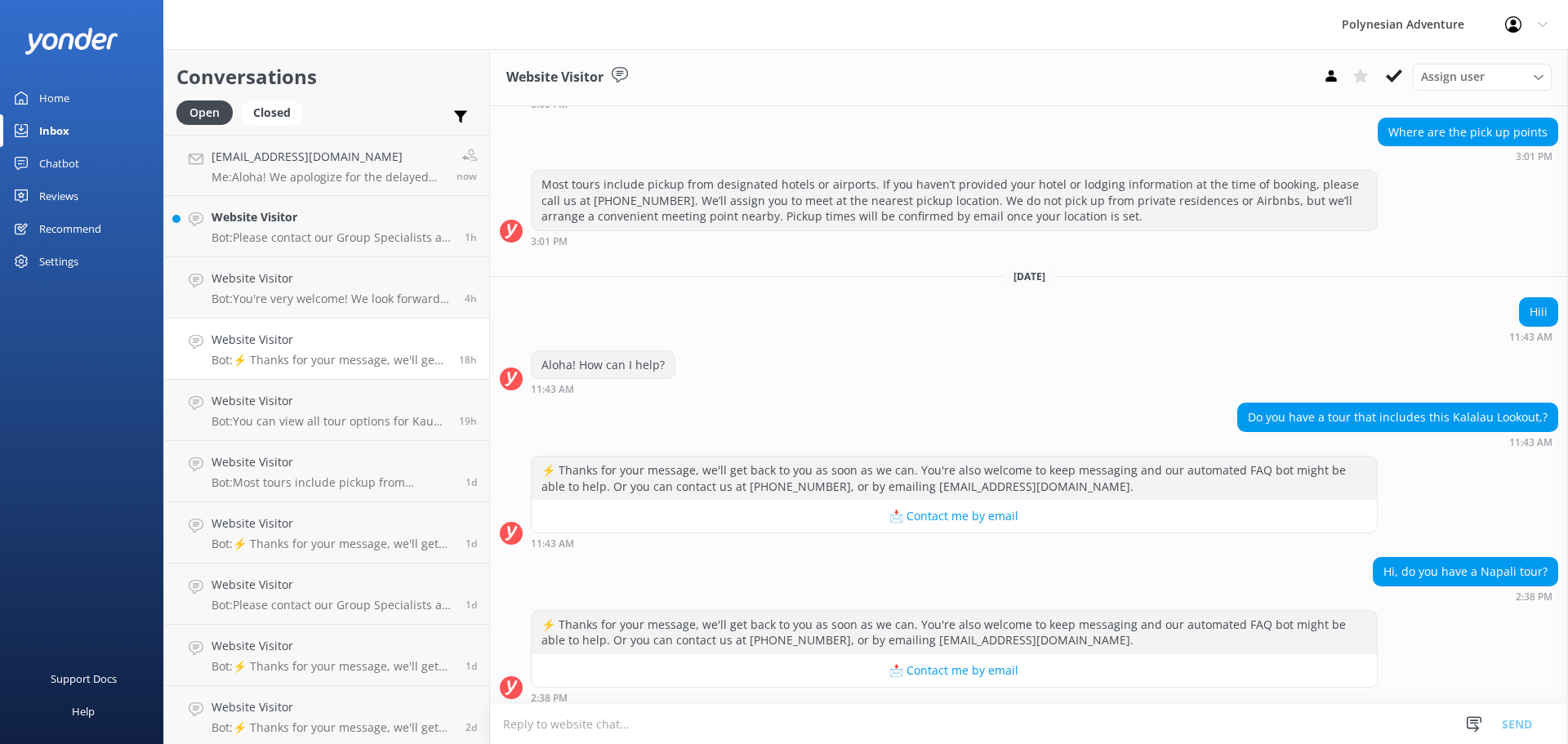
scroll to position [473, 0]
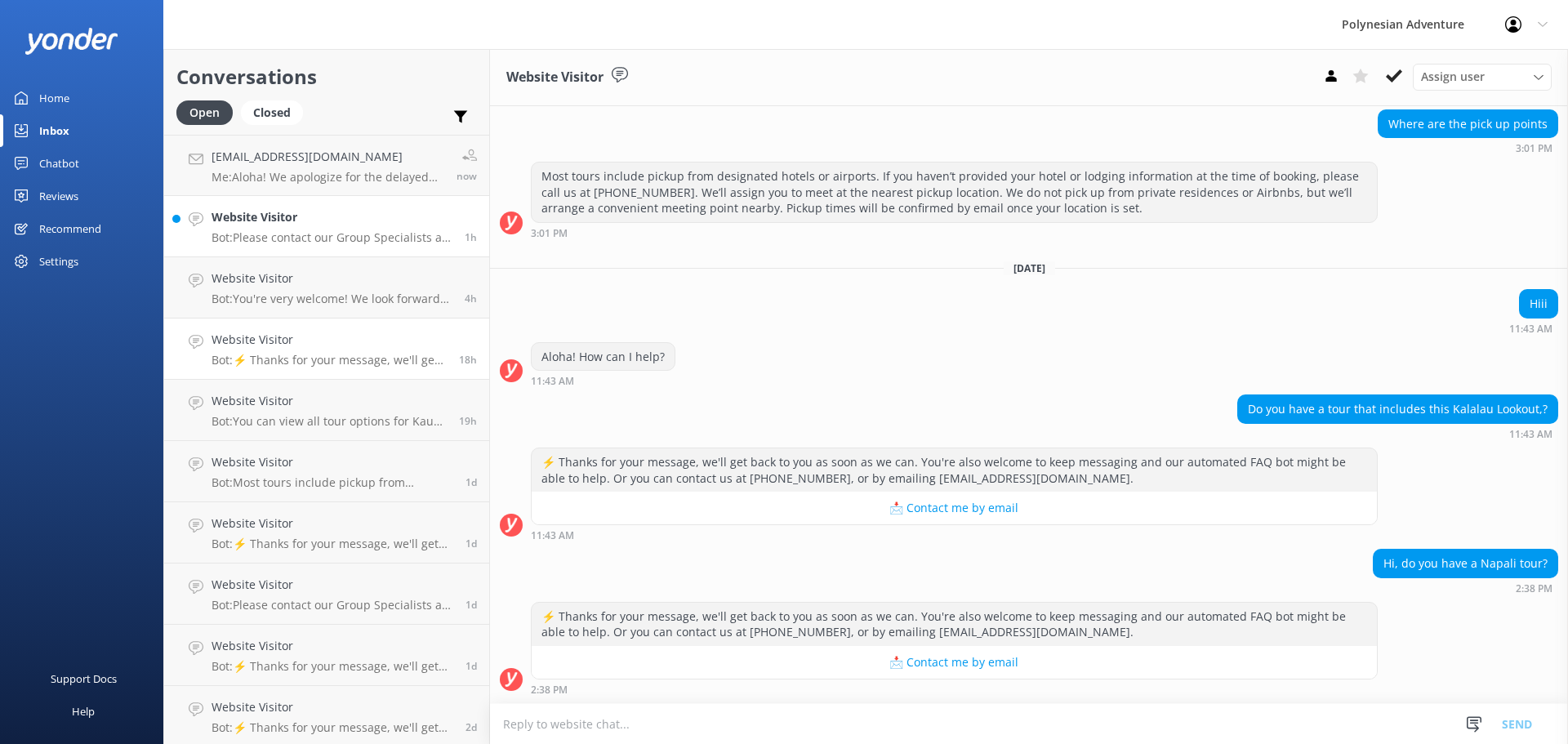
click at [344, 230] on p "Bot: Please contact our Group Specialists at [PHONE_NUMBER] or request a custom…" at bounding box center [331, 237] width 241 height 14
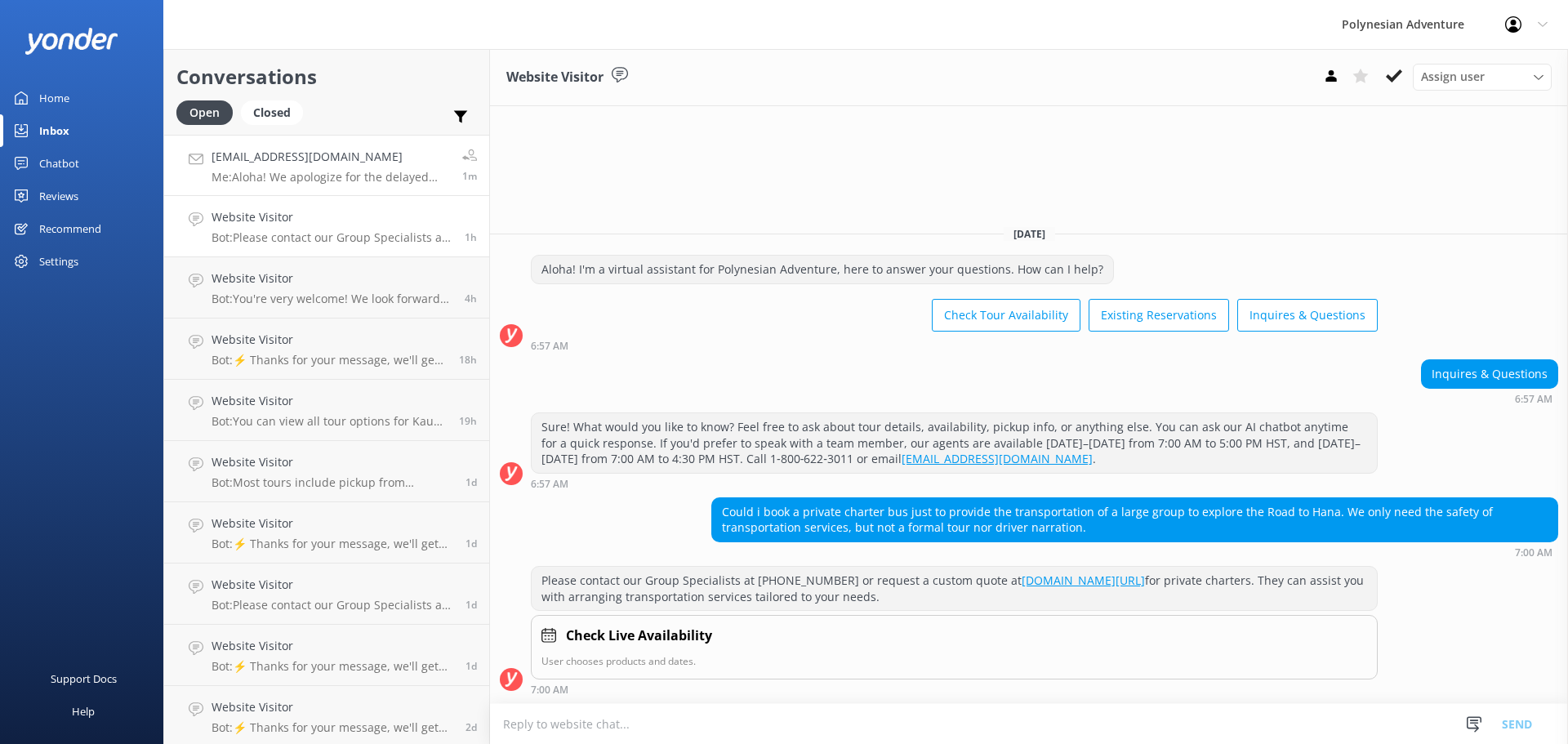
click at [354, 151] on h4 "[EMAIL_ADDRESS][DOMAIN_NAME]" at bounding box center [330, 157] width 239 height 18
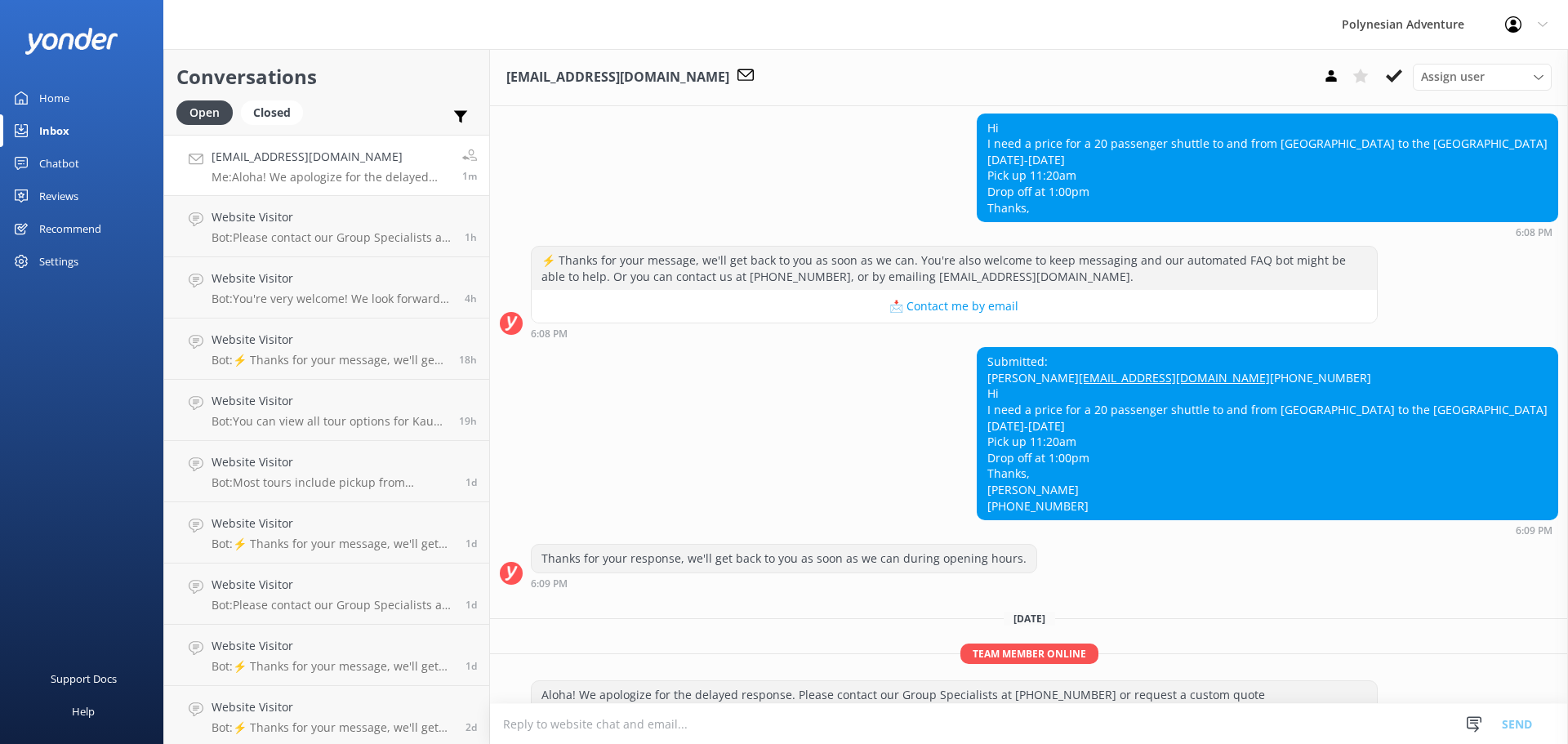
scroll to position [393, 0]
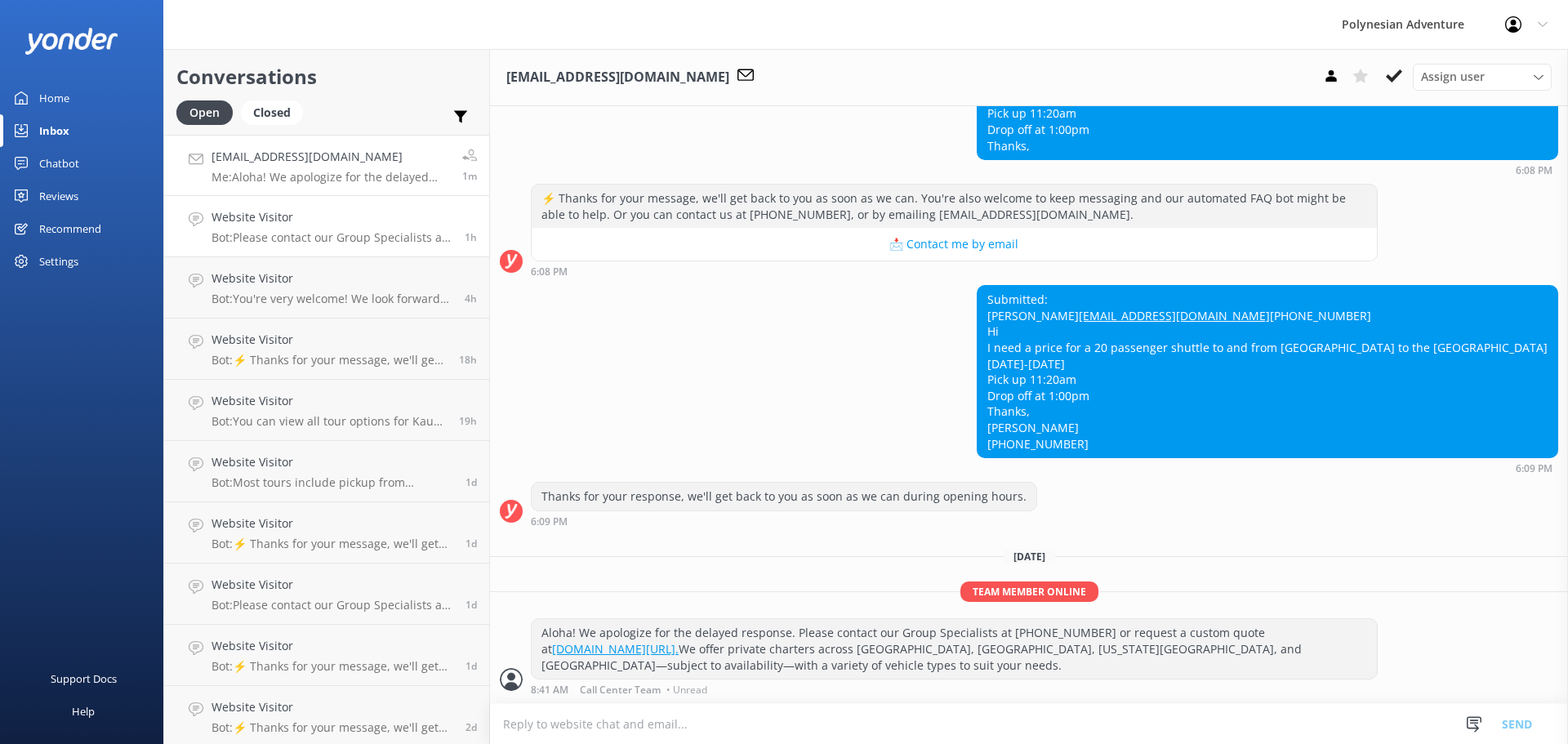
click at [325, 208] on link "Website Visitor Bot: Please contact our Group Specialists at [PHONE_NUMBER] or …" at bounding box center [326, 227] width 325 height 61
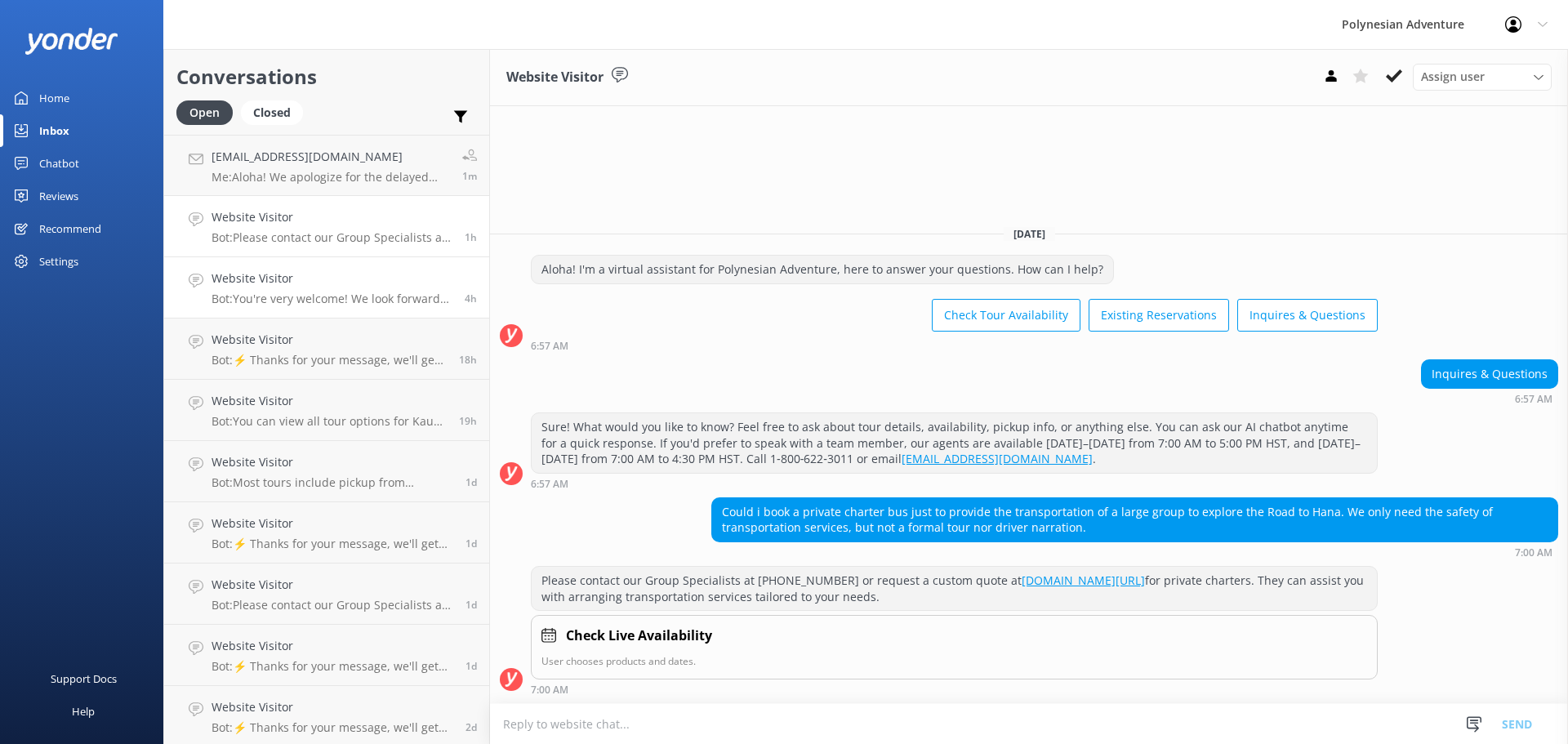
click at [321, 275] on h4 "Website Visitor" at bounding box center [331, 278] width 241 height 18
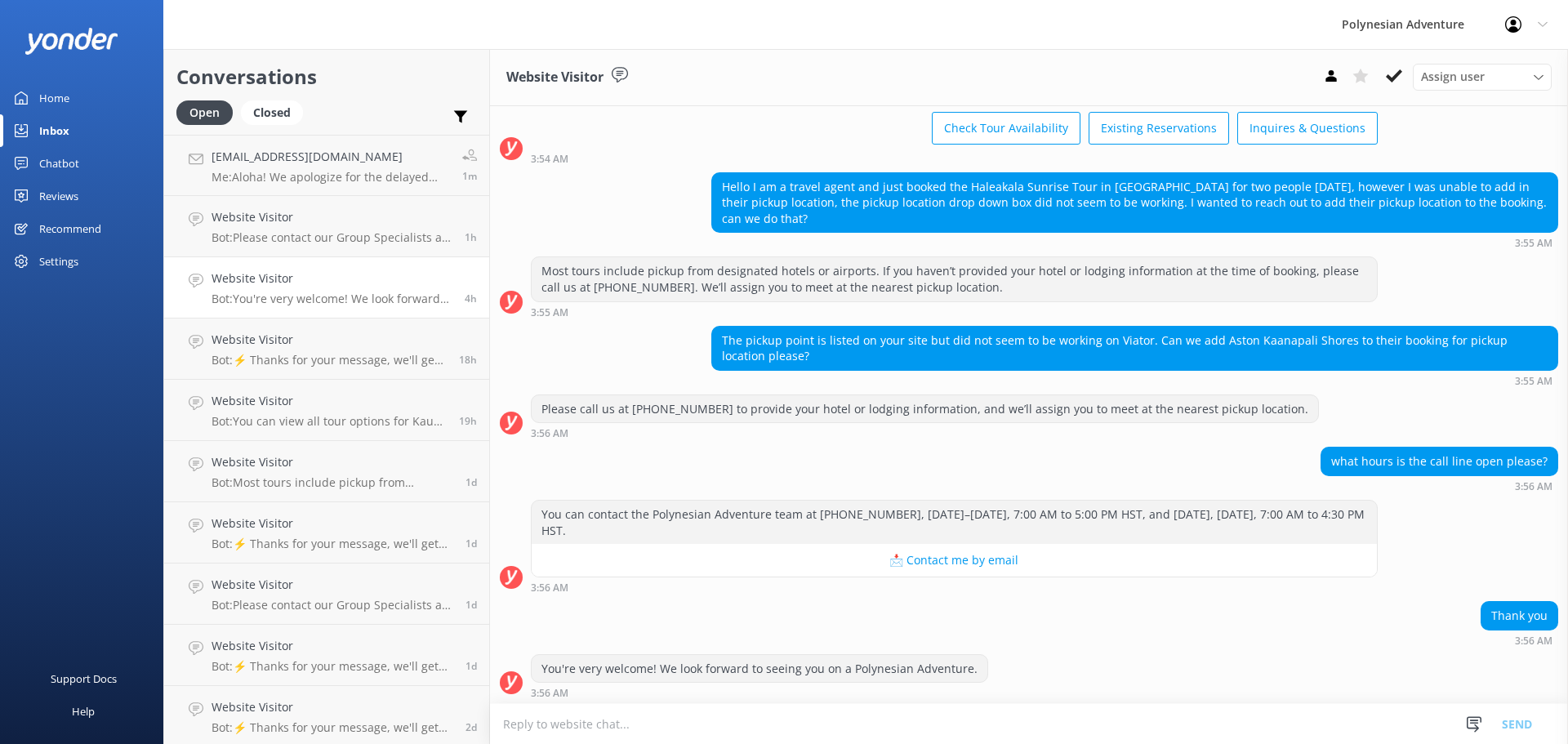
scroll to position [85, 0]
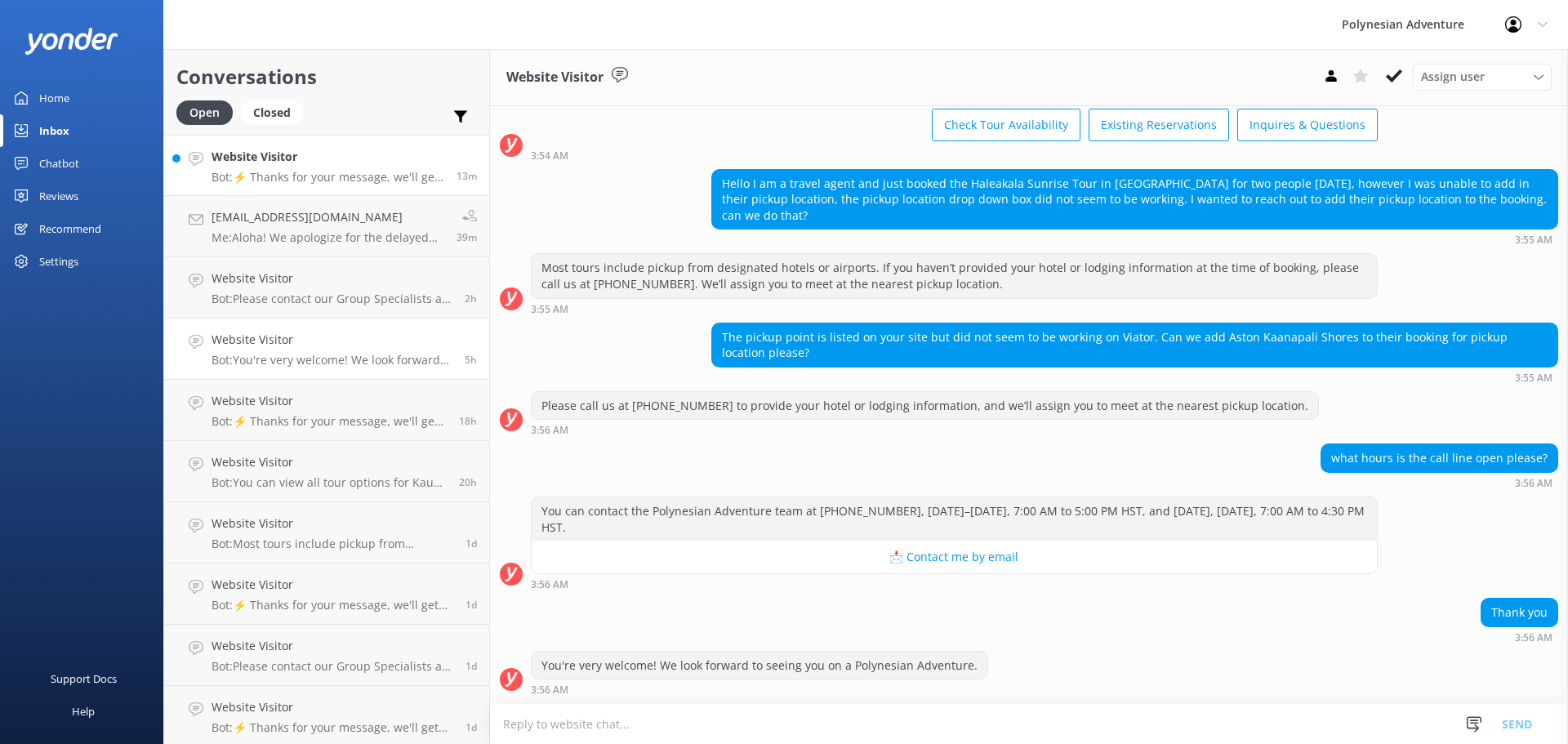
click at [335, 170] on div "Website Visitor Bot: ⚡ Thanks for your message, we'll get back to you as soon a…" at bounding box center [328, 165] width 233 height 35
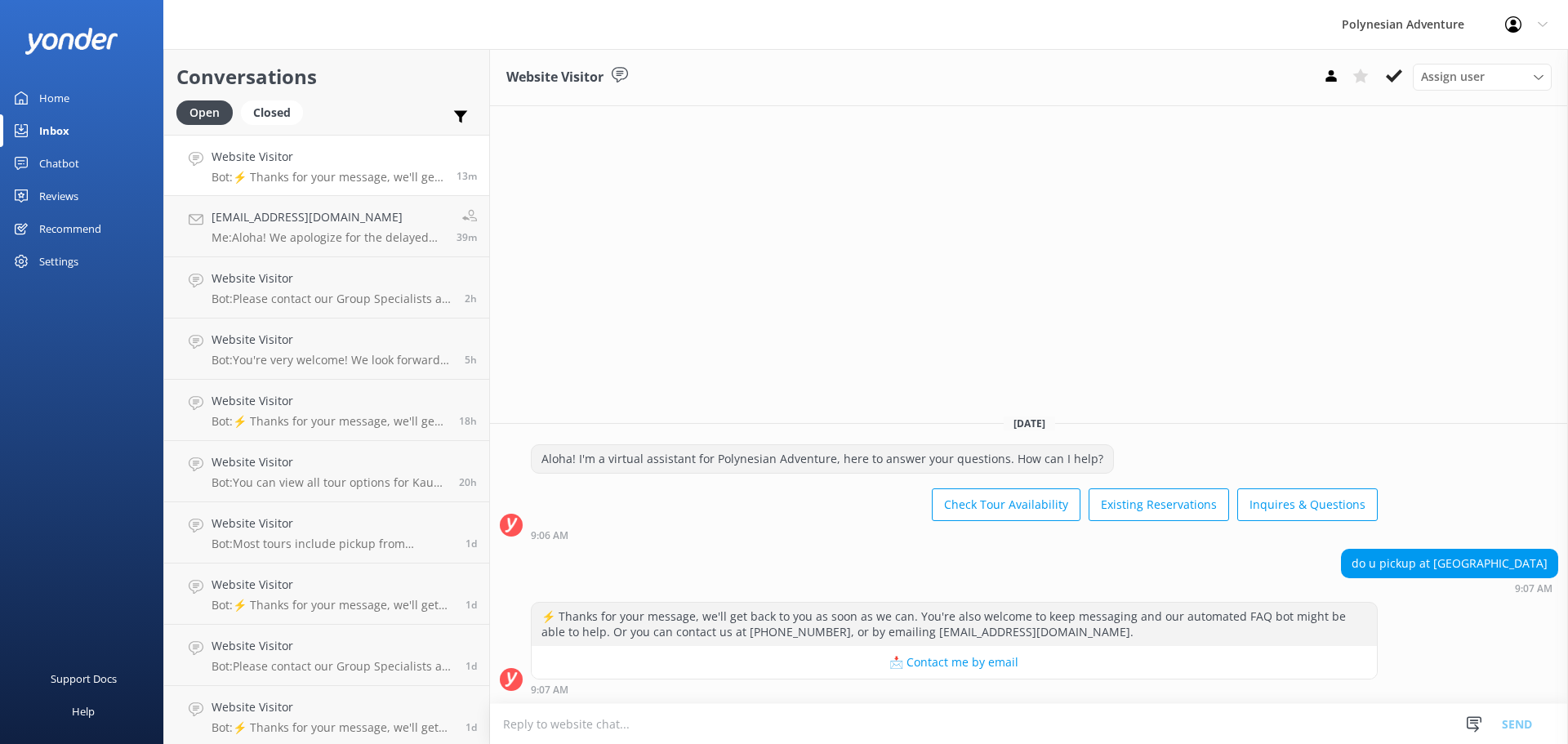
click at [613, 734] on textarea at bounding box center [1029, 724] width 1078 height 40
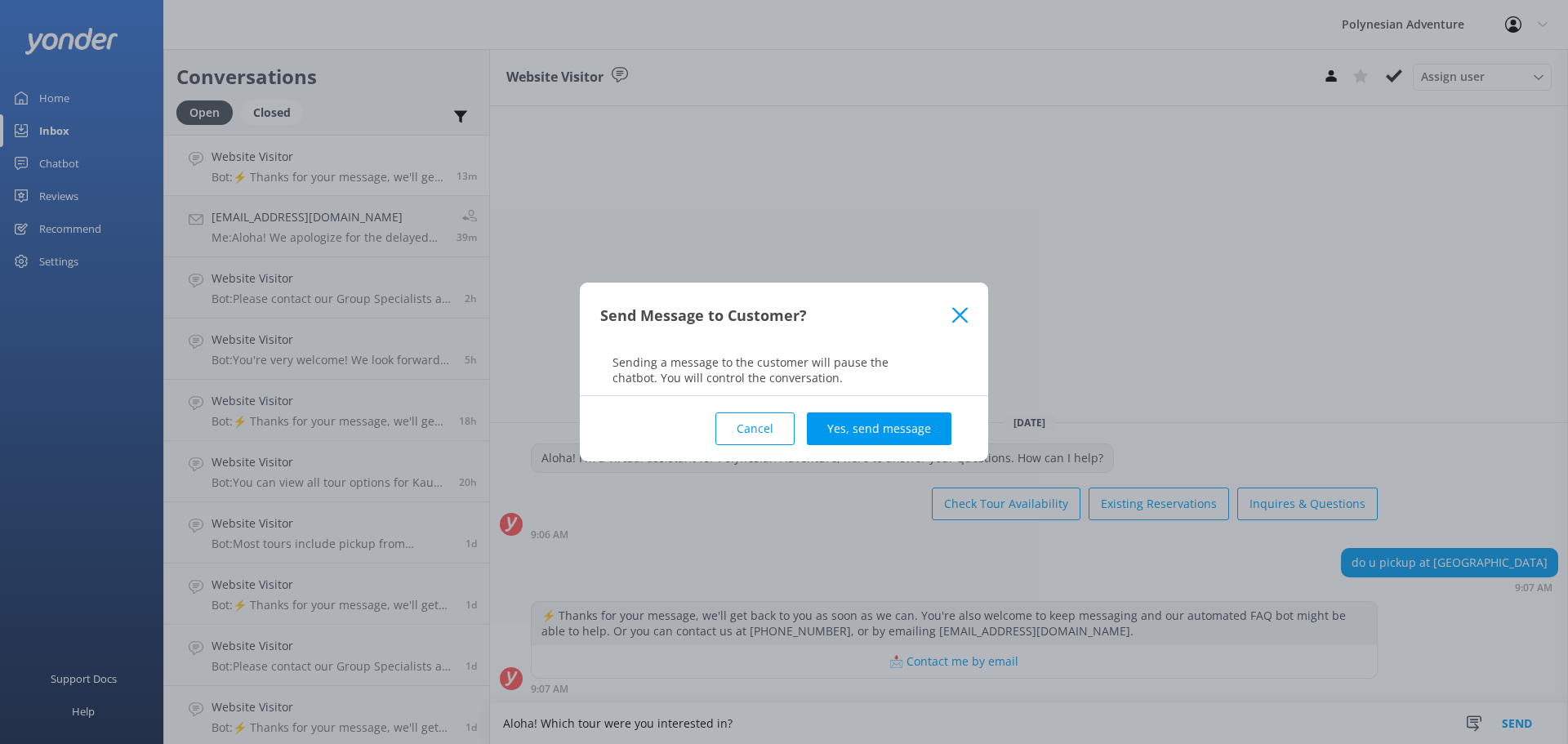
drag, startPoint x: 744, startPoint y: 392, endPoint x: 741, endPoint y: 421, distance: 29.2
click at [742, 414] on div "Send Message to Customer? Sending a message to the customer will pause the chat…" at bounding box center [784, 372] width 1568 height 744
click at [744, 432] on button "Cancel" at bounding box center [755, 429] width 80 height 33
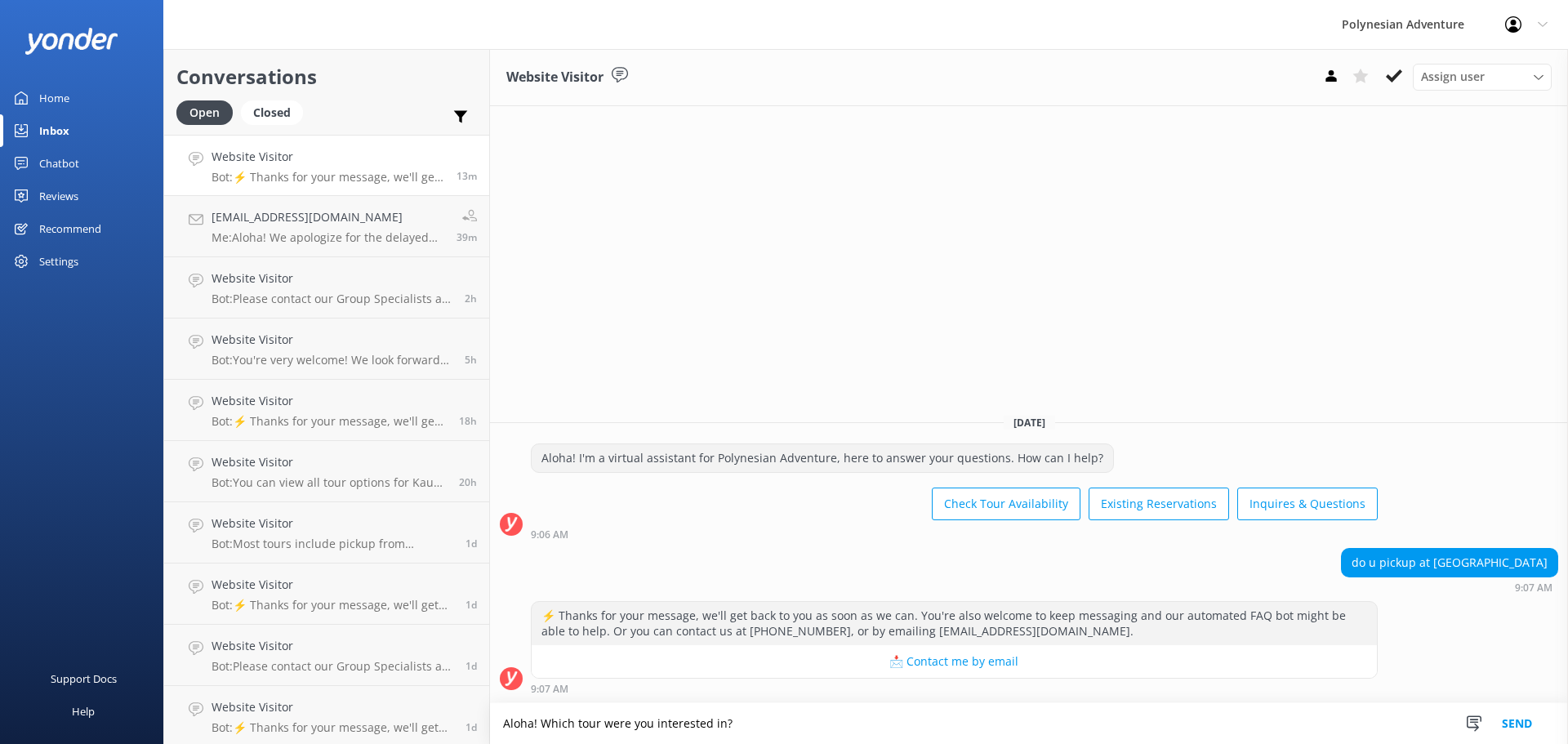
click at [538, 722] on textarea "Aloha! Which tour were you interested in?" at bounding box center [1029, 724] width 1078 height 41
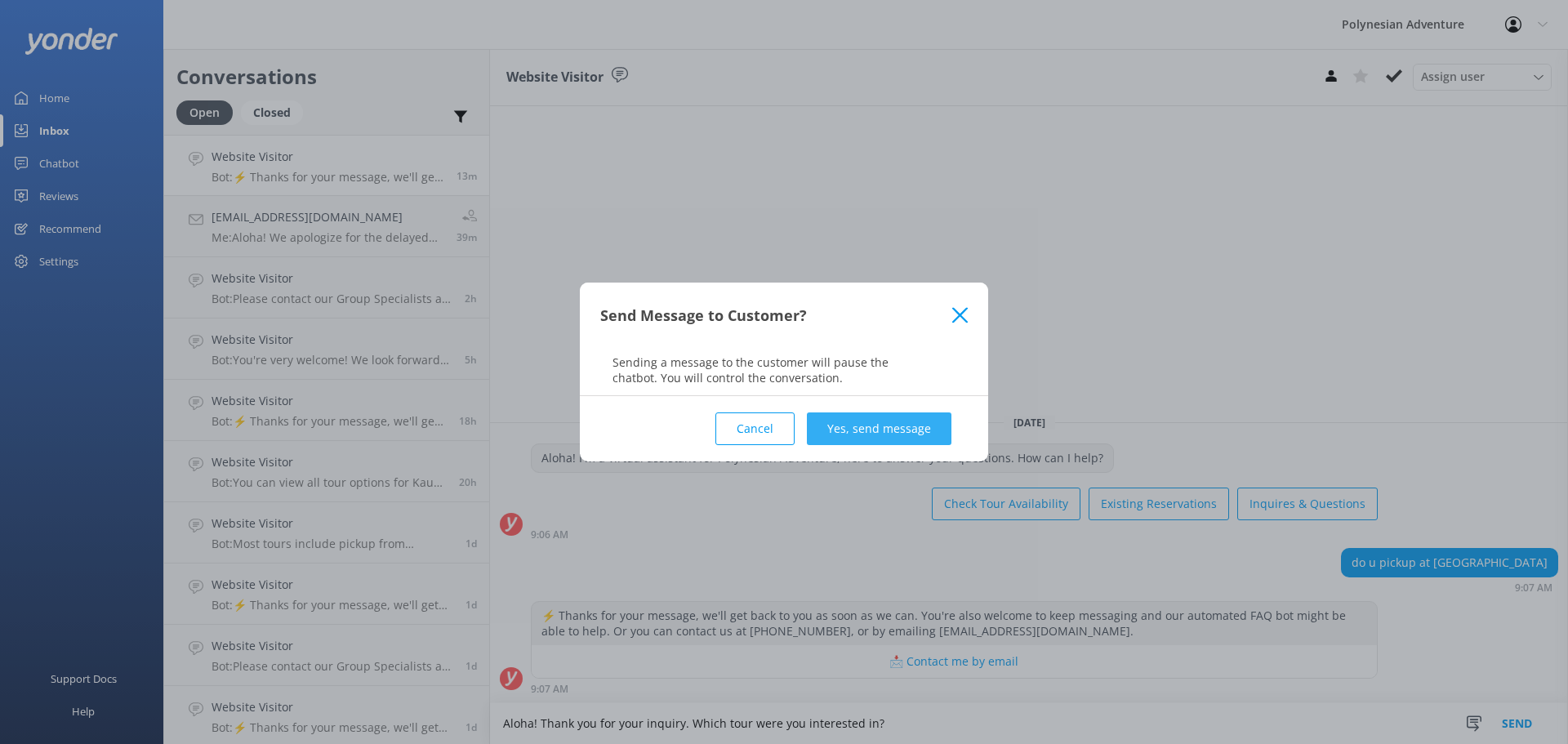
type textarea "Aloha! Thank you for your inquiry. Which tour were you interested in?"
click at [888, 432] on button "Yes, send message" at bounding box center [880, 429] width 145 height 33
